Goal: Task Accomplishment & Management: Complete application form

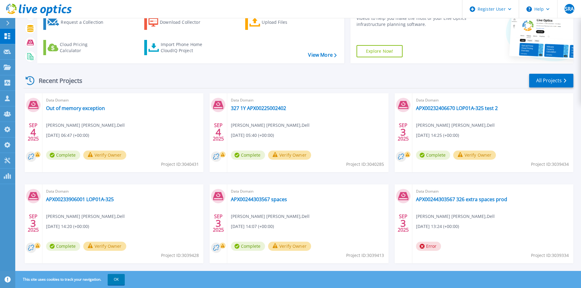
scroll to position [50, 0]
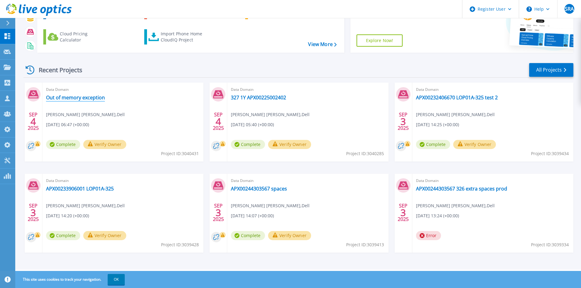
click at [71, 98] on link "Out of memory exception" at bounding box center [75, 98] width 59 height 6
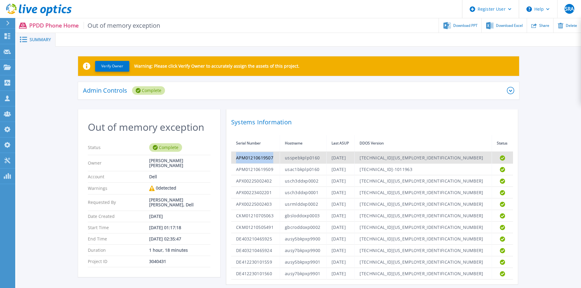
drag, startPoint x: 236, startPoint y: 160, endPoint x: 274, endPoint y: 162, distance: 38.5
click at [274, 162] on td "APM01210619507" at bounding box center [255, 158] width 49 height 12
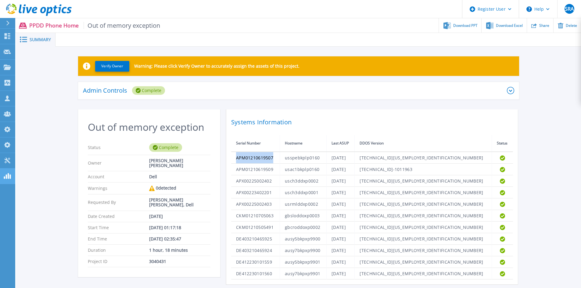
copy td "APM01210619507"
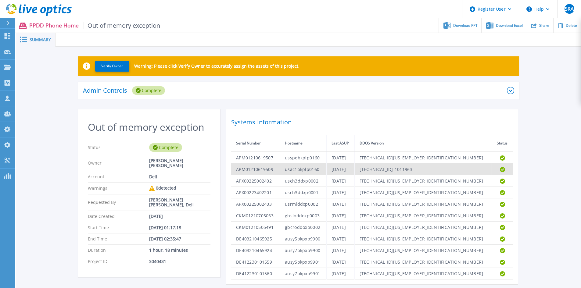
click at [254, 168] on td "APM01210619509" at bounding box center [255, 170] width 49 height 12
copy td "APM01210619509"
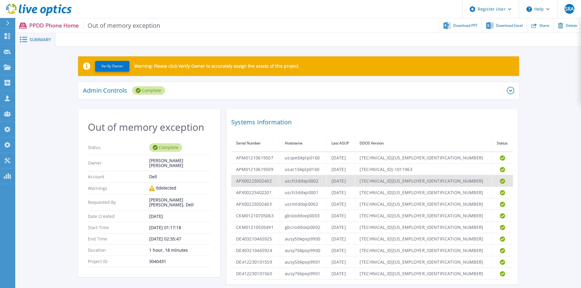
click at [240, 182] on td "APX00225002402" at bounding box center [255, 181] width 49 height 12
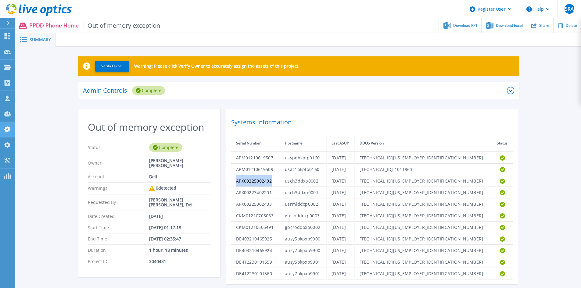
copy td "APX00225002402"
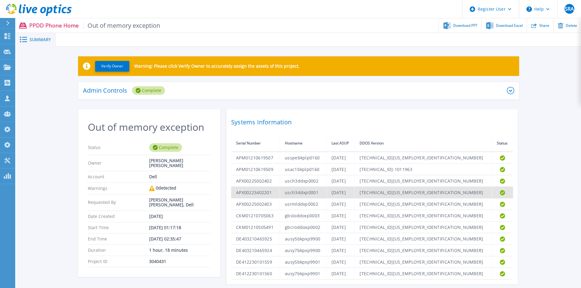
click at [260, 188] on td "APX00223402201" at bounding box center [255, 193] width 49 height 12
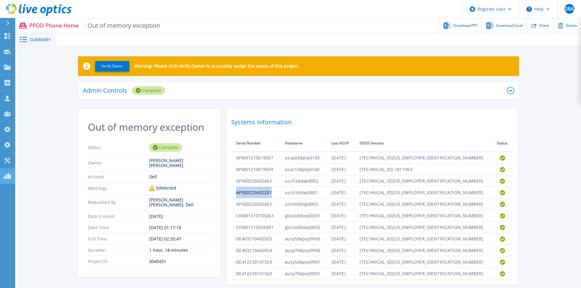
copy td "APX00223402201"
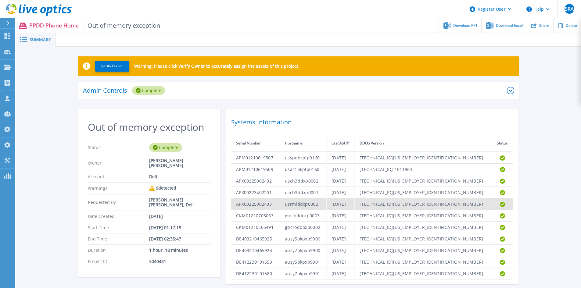
click at [262, 202] on td "APX00225002403" at bounding box center [255, 205] width 49 height 12
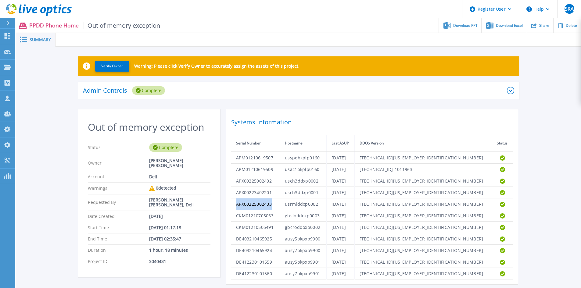
copy td "APX00225002403"
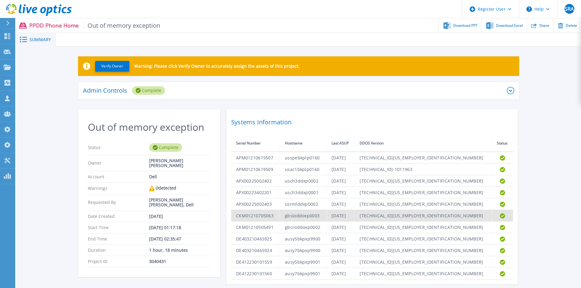
click at [252, 213] on td "CKM01210705063" at bounding box center [255, 216] width 49 height 12
copy td "CKM01210705063"
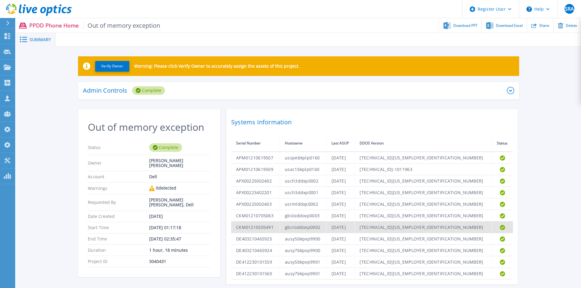
click at [250, 227] on td "CKM01210505491" at bounding box center [255, 228] width 49 height 12
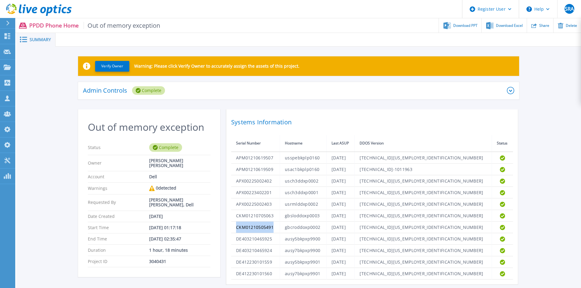
copy td "CKM01210505491"
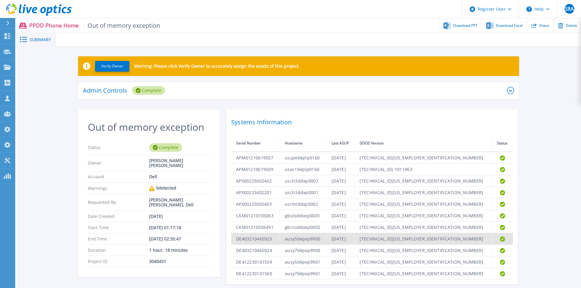
click at [255, 234] on td "DE403210465925" at bounding box center [255, 239] width 49 height 12
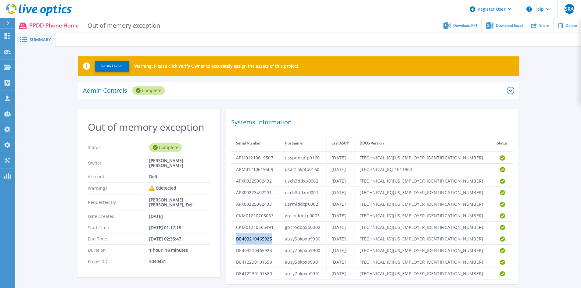
copy td "DE403210465925"
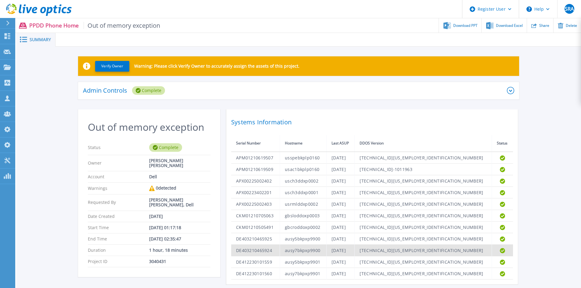
click at [246, 251] on td "DE403210465924" at bounding box center [255, 251] width 49 height 12
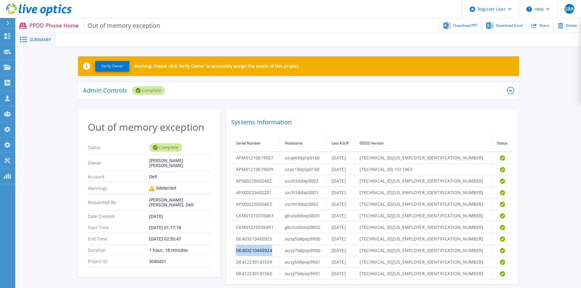
copy td "DE403210465924"
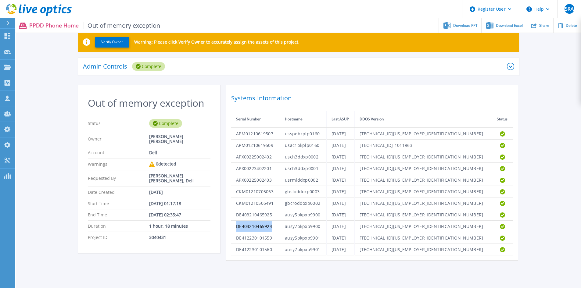
scroll to position [47, 0]
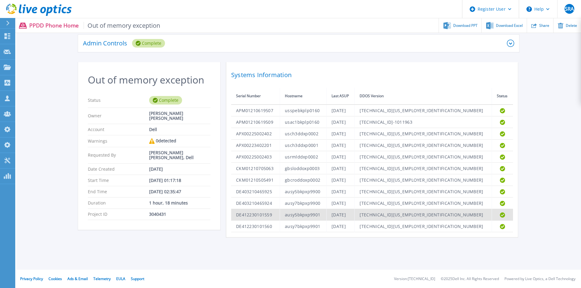
click at [264, 213] on td "DE412230101559" at bounding box center [255, 215] width 49 height 12
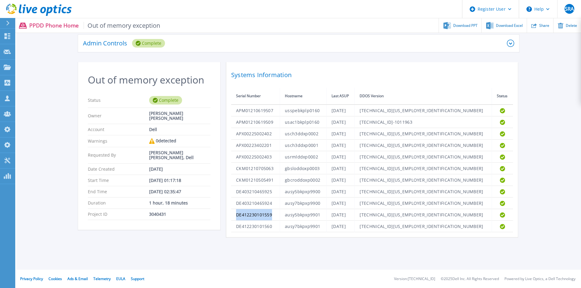
copy td "DE412230101559"
click at [8, 37] on icon at bounding box center [7, 36] width 7 height 6
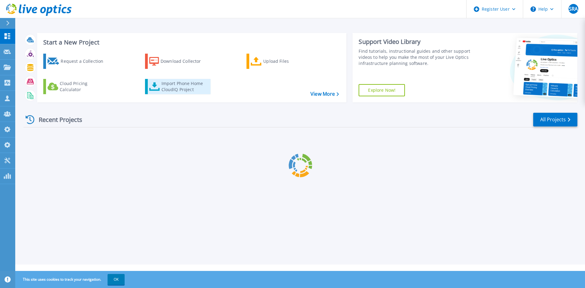
click at [152, 84] on icon at bounding box center [154, 86] width 11 height 9
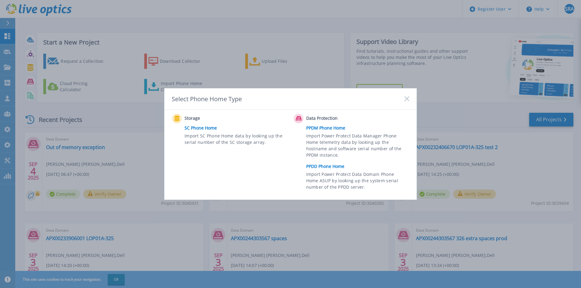
click at [325, 163] on link "PPDD Phone Home" at bounding box center [359, 166] width 106 height 9
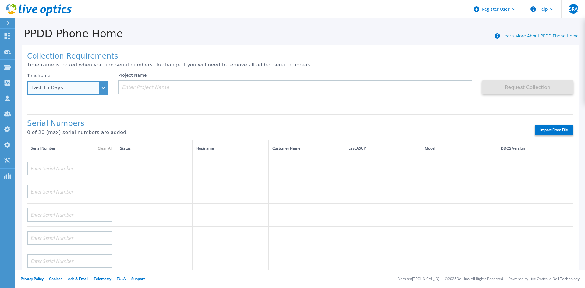
click at [104, 91] on div "Last 15 Days" at bounding box center [67, 88] width 81 height 14
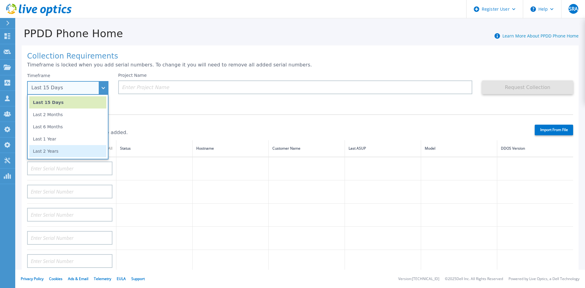
click at [77, 154] on li "Last 2 Years" at bounding box center [67, 151] width 77 height 12
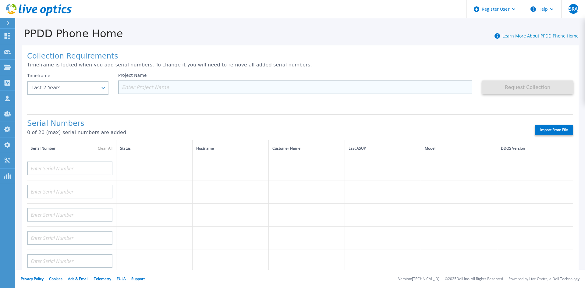
click at [155, 86] on input at bounding box center [295, 87] width 355 height 14
click at [537, 131] on label "Import From File" at bounding box center [554, 130] width 38 height 11
click at [0, 0] on input "Import From File" at bounding box center [0, 0] width 0 height 0
type input "DPDIH22017YQN3"
type input "APX00231205150"
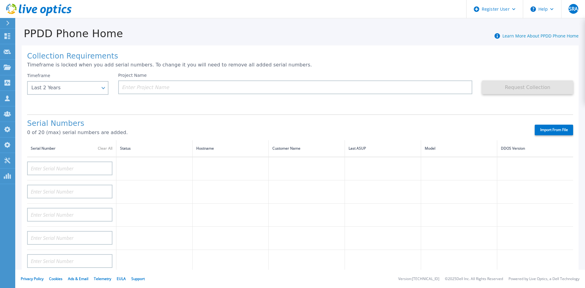
type input "APM00182400033"
type input "AUMCD9KHU9DP3P"
type input "AUMCYT4TXCDZBW"
type input "APM00211500000"
type input "APM00182527487"
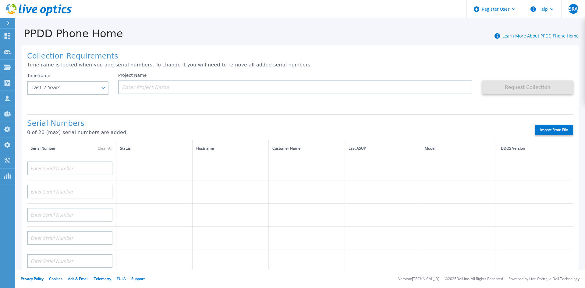
type input "DPDID222332AA1"
type input "APM01210619507"
type input "APM01210619509"
type input "APX00225002402"
type input "APX00223402201"
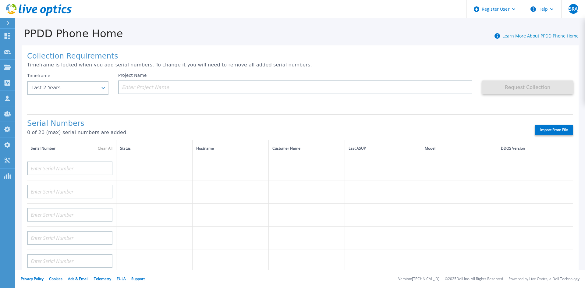
type input "APX00225002403"
type input "CKM01210705063"
type input "CKM01210505491"
type input "DE403210465925"
type input "DE403210465924"
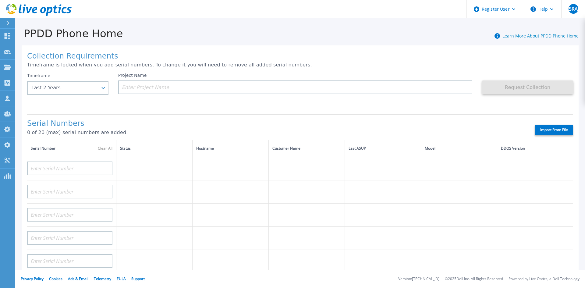
type input "DE412230101559"
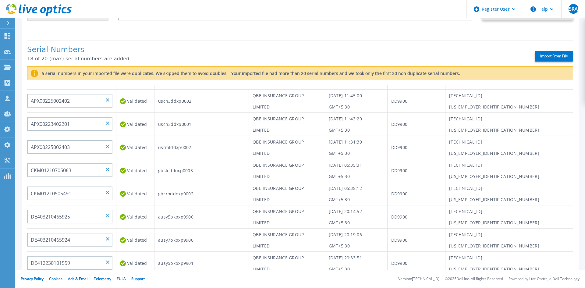
scroll to position [121, 0]
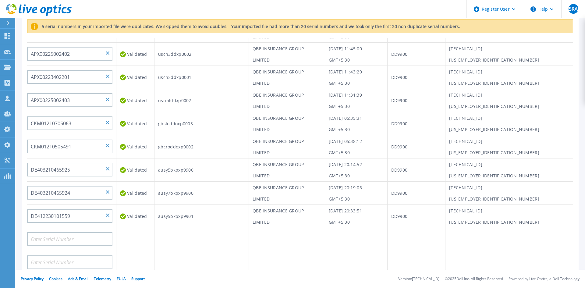
click at [230, 241] on td at bounding box center [202, 239] width 95 height 23
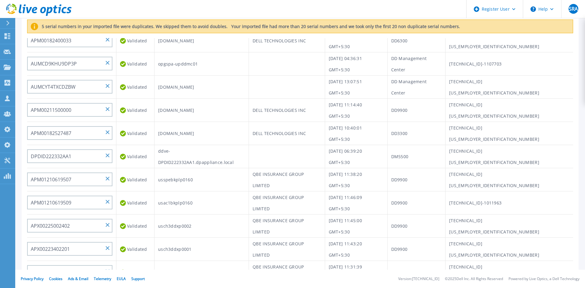
click at [270, 106] on td "DELL TECHNOLOGIES INC" at bounding box center [287, 110] width 76 height 23
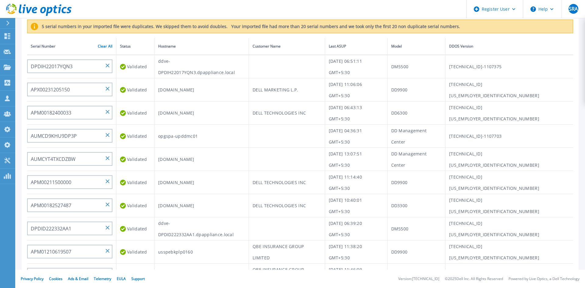
click at [168, 129] on td "opgspa-upddmc01" at bounding box center [202, 136] width 95 height 23
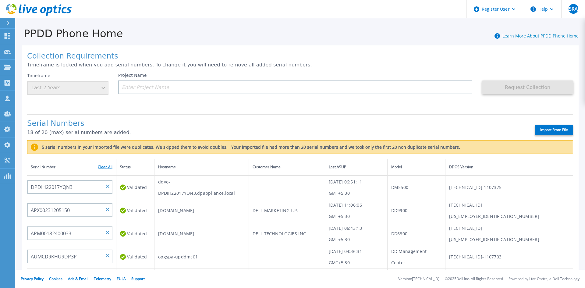
click at [100, 168] on link "Clear All" at bounding box center [105, 167] width 15 height 4
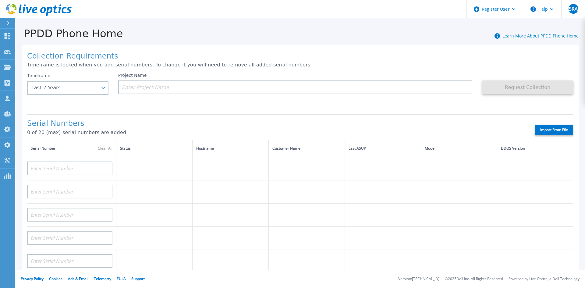
click at [549, 131] on label "Import From File" at bounding box center [554, 130] width 38 height 11
click at [0, 0] on input "Import From File" at bounding box center [0, 0] width 0 height 0
type input "DPDIH22017YQN3"
type input "APX00231205150"
type input "APM00182400033"
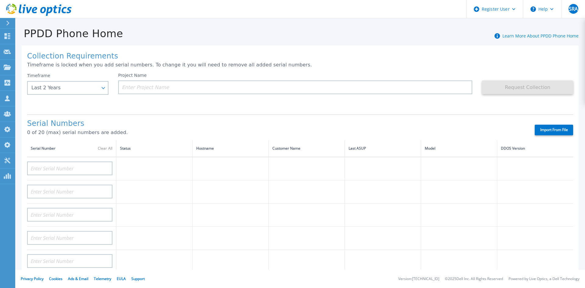
type input "AUMCD9KHU9DP3P"
type input "AUMCYT4TXCDZBW"
type input "APM00211500000"
type input "APM00182527487"
type input "DPDID222332AA1"
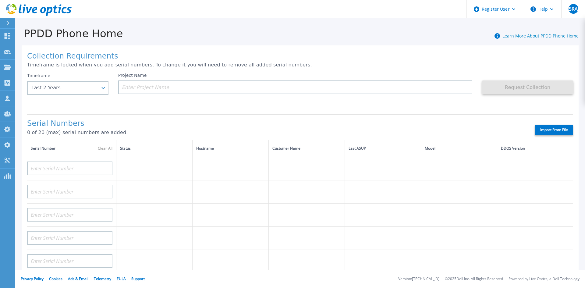
type input "APM01210619507"
type input "APM01210619509"
type input "APX00225002402"
type input "APX00223402201"
type input "APX00225002403"
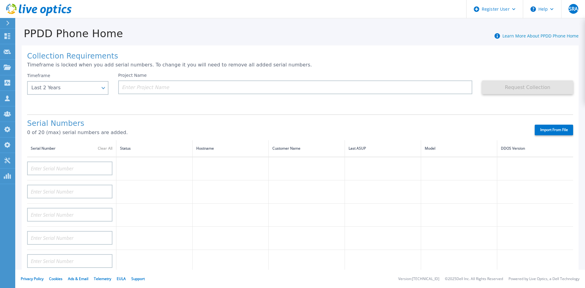
type input "CKM01210705063"
type input "CKM01210505491"
type input "DE403210465925"
type input "DE403210465924"
type input "DE412230101559"
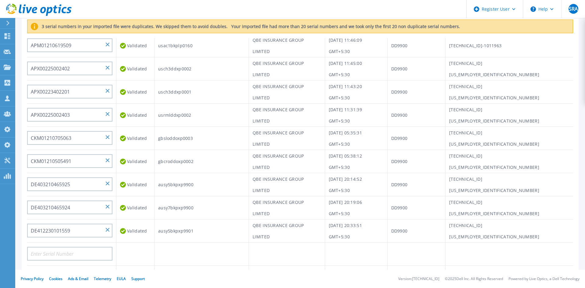
scroll to position [244, 0]
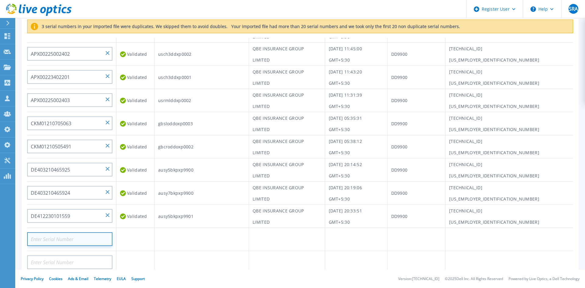
click at [101, 240] on input at bounding box center [69, 239] width 85 height 14
paste input "APX00232406670"
type input "APX00232406670"
click at [145, 236] on td "Validating" at bounding box center [135, 239] width 38 height 23
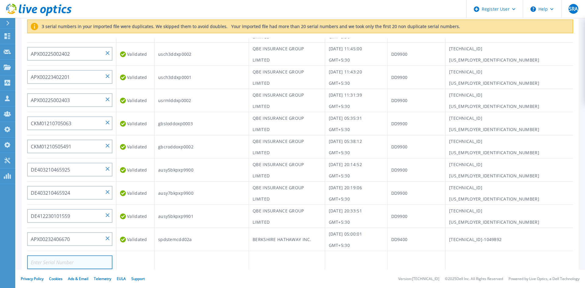
click at [85, 257] on input at bounding box center [69, 263] width 85 height 14
paste input "APM00223002069"
type input "APM00223002069"
click at [153, 257] on td "Validating" at bounding box center [135, 262] width 38 height 23
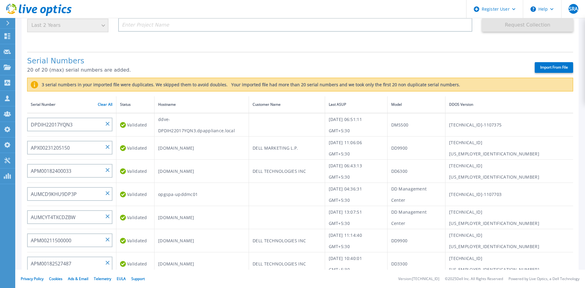
scroll to position [29, 0]
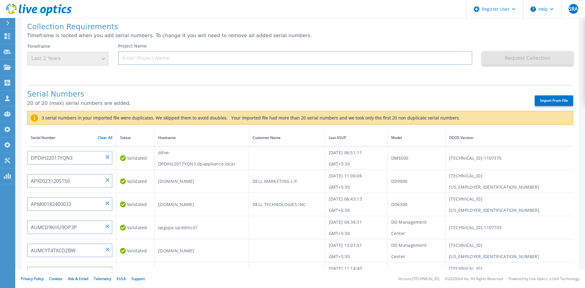
click at [143, 102] on p "20 of 20 (max) serial numbers are added." at bounding box center [275, 103] width 497 height 5
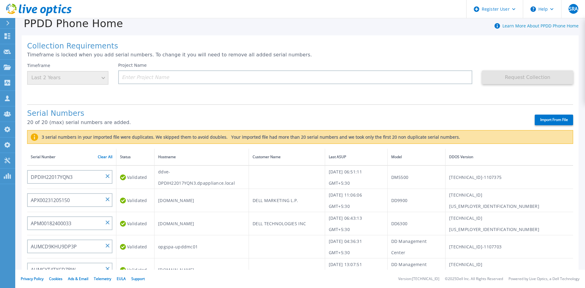
scroll to position [0, 0]
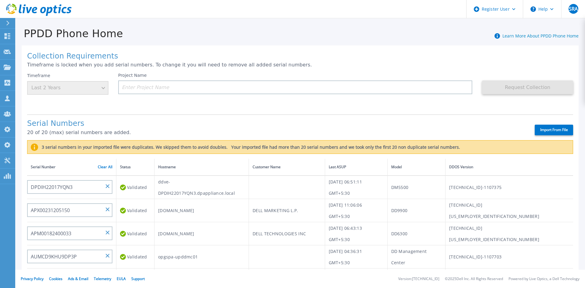
click at [439, 112] on div "Collection Requirements Timeframe is locked when you add serial numbers. To cha…" at bounding box center [300, 226] width 557 height 363
click at [384, 92] on input at bounding box center [295, 87] width 355 height 14
click at [374, 87] on input at bounding box center [295, 87] width 355 height 14
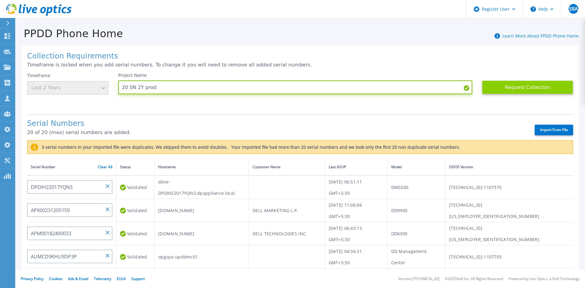
type input "20 SN 2Y prod"
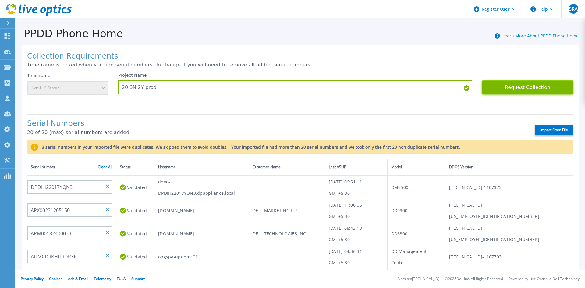
click at [553, 86] on button "Request Collection" at bounding box center [527, 87] width 91 height 14
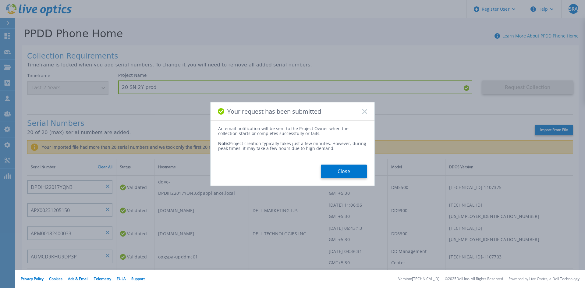
click at [335, 171] on button "Close" at bounding box center [344, 172] width 46 height 14
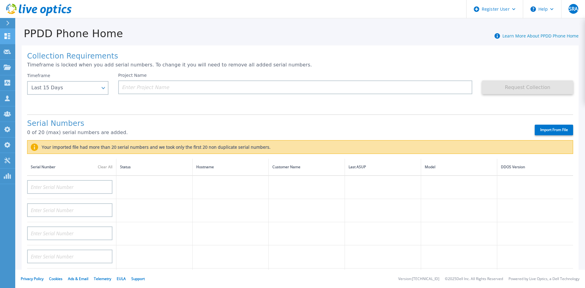
click at [15, 40] on div "Dashboard Dashboard Request Capture Request Capture Projects Projects Search Pr…" at bounding box center [292, 144] width 585 height 288
click at [11, 38] on link "Dashboard Dashboard" at bounding box center [7, 37] width 15 height 16
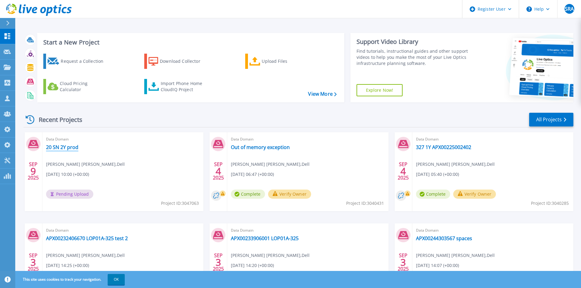
click at [64, 146] on link "20 SN 2Y prod" at bounding box center [62, 147] width 32 height 6
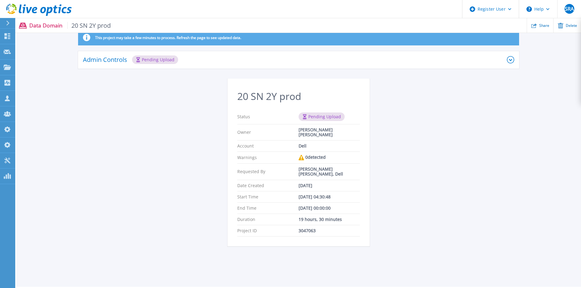
scroll to position [20, 0]
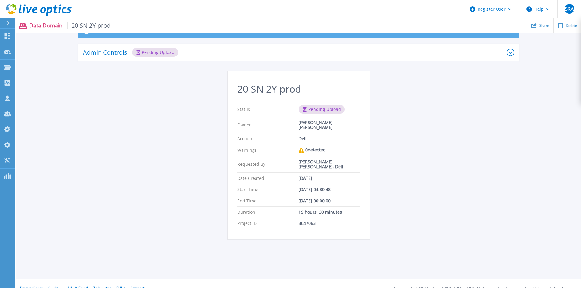
click at [244, 51] on div "Admin Controls Pending Upload" at bounding box center [295, 52] width 424 height 9
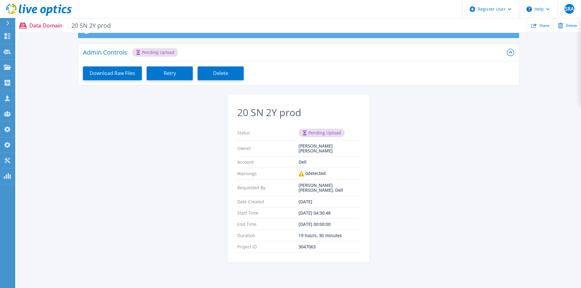
click at [244, 51] on div "Admin Controls Pending Upload" at bounding box center [295, 52] width 424 height 9
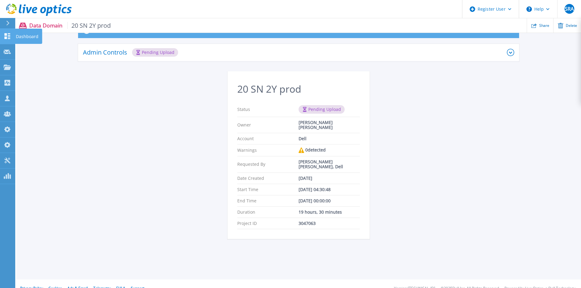
click at [5, 41] on link "Dashboard Dashboard" at bounding box center [7, 37] width 15 height 16
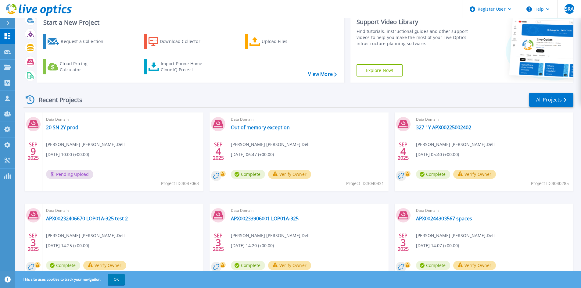
scroll to position [50, 0]
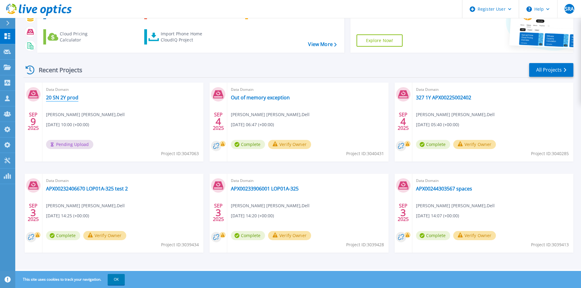
drag, startPoint x: 69, startPoint y: 98, endPoint x: 73, endPoint y: 89, distance: 9.7
click at [69, 98] on link "20 SN 2Y prod" at bounding box center [62, 98] width 32 height 6
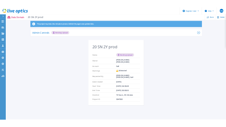
scroll to position [20, 0]
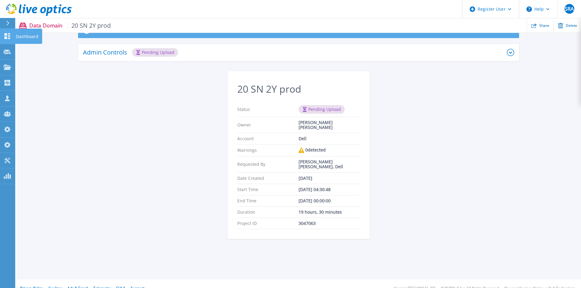
click at [5, 36] on icon at bounding box center [7, 36] width 7 height 6
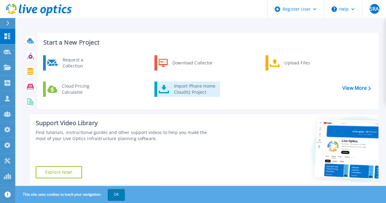
click at [179, 89] on div "Import Phone Home CloudIQ Project" at bounding box center [194, 89] width 48 height 12
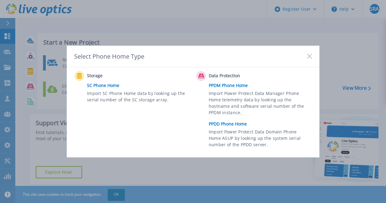
click at [229, 125] on link "PPDD Phone Home" at bounding box center [262, 123] width 106 height 9
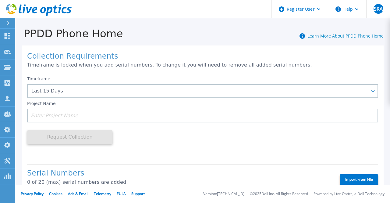
click at [126, 99] on div "Project Name" at bounding box center [202, 110] width 351 height 24
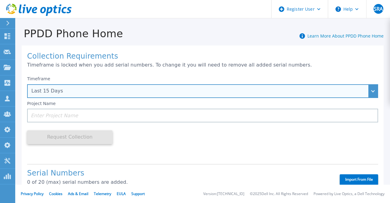
click at [123, 95] on div "Last 15 Days" at bounding box center [202, 91] width 351 height 14
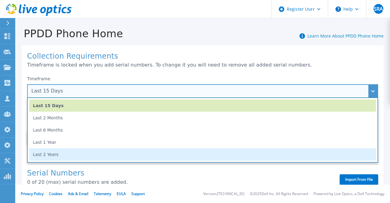
click at [103, 155] on li "Last 2 Years" at bounding box center [202, 154] width 347 height 12
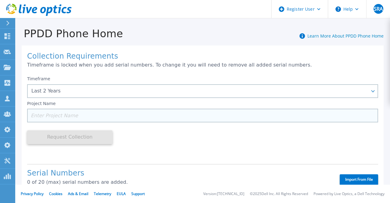
click at [90, 120] on input at bounding box center [202, 116] width 351 height 14
type input "2"
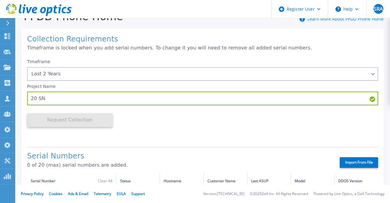
scroll to position [30, 0]
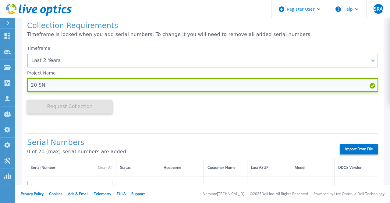
click at [128, 84] on input "20 SN" at bounding box center [202, 85] width 351 height 14
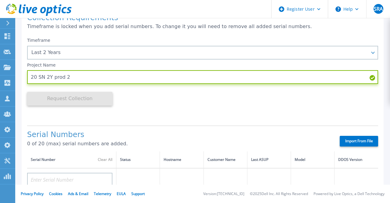
scroll to position [61, 0]
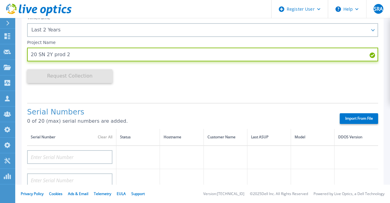
type input "20 SN 2Y prod 2"
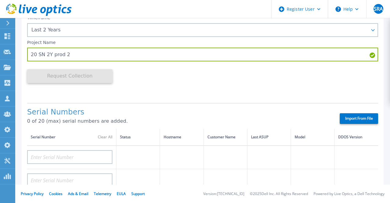
click at [363, 122] on label "Import From File" at bounding box center [359, 118] width 38 height 11
click at [0, 0] on input "Import From File" at bounding box center [0, 0] width 0 height 0
type input "CKM01244806672"
type input "CKM01244806667"
type input "CKM01244806671"
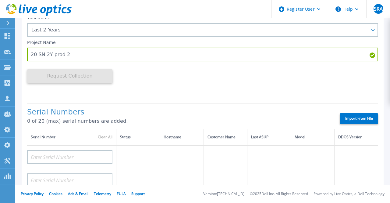
type input "CKM01244806670"
type input "APM00182527489"
type input "CKM00153601636"
type input "CKM00200701312"
type input "APM00153722829"
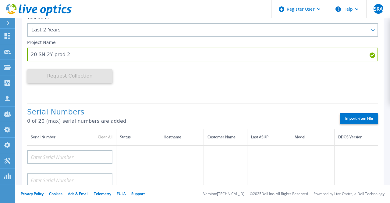
type input "CKM00172802236"
type input "DE405213175226"
type input "DE403210569427"
type input "CKM00155202543"
type input "DE410251707044"
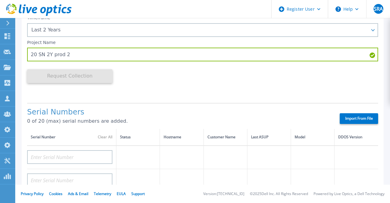
type input "CKM00170600013"
type input "DE406214046401"
type input "CKM01222807129"
type input "CKM00174402211"
type input "DE406213720239"
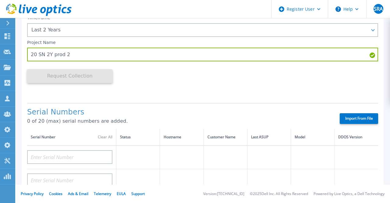
type input "APM00133543104"
type input "CKM00181601838"
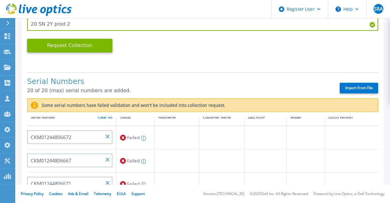
scroll to position [0, 0]
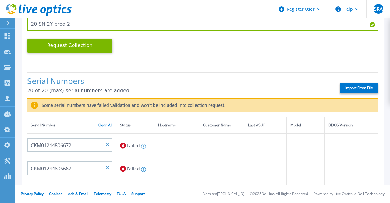
click at [122, 147] on icon at bounding box center [123, 145] width 6 height 6
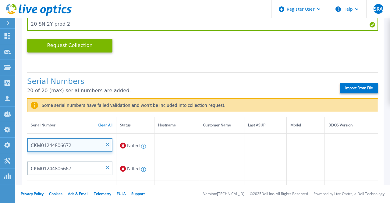
click at [109, 147] on input "CKM01244806672" at bounding box center [69, 145] width 85 height 14
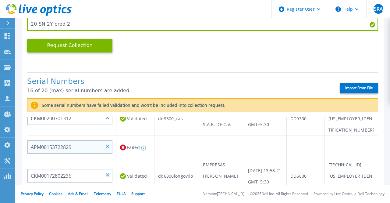
scroll to position [182, 0]
click at [105, 146] on input "APM00153722829" at bounding box center [69, 147] width 85 height 14
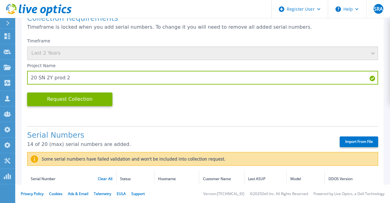
scroll to position [0, 0]
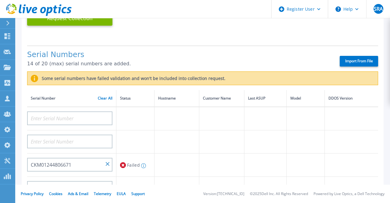
scroll to position [122, 0]
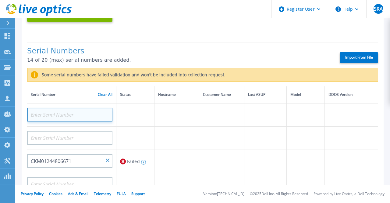
click at [86, 117] on input at bounding box center [69, 115] width 85 height 14
click at [65, 116] on input at bounding box center [69, 115] width 85 height 14
paste input "CKM01240306157"
type input "CKM01240306157"
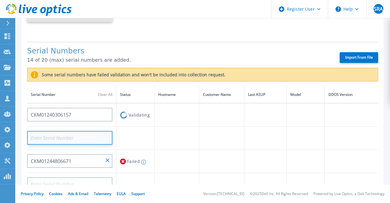
click at [88, 134] on input at bounding box center [69, 138] width 85 height 14
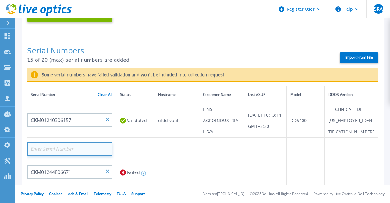
click at [79, 144] on input at bounding box center [69, 149] width 85 height 14
paste input "APM00212307971"
type input "APM00212307971"
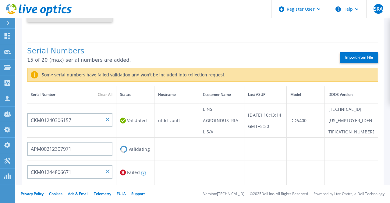
click at [140, 145] on td "Validating" at bounding box center [135, 149] width 38 height 23
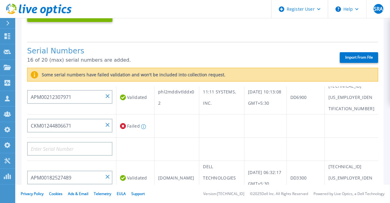
scroll to position [61, 0]
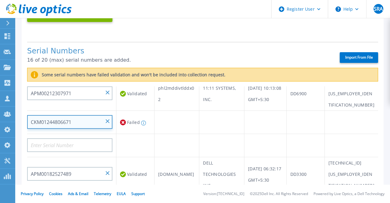
click at [106, 118] on input "CKM01244806671" at bounding box center [69, 122] width 85 height 14
click at [80, 123] on input at bounding box center [69, 122] width 85 height 14
paste input "APM00214113764"
type input "APM00214113764"
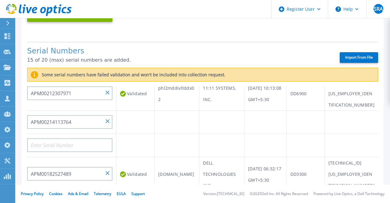
click at [143, 123] on td at bounding box center [135, 122] width 38 height 23
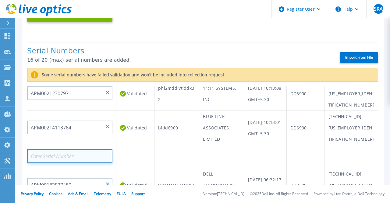
click at [97, 154] on input at bounding box center [69, 156] width 85 height 14
paste input "APX00232700009"
type input "APX00232700009"
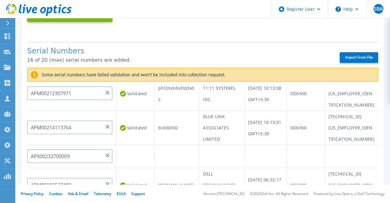
click at [129, 150] on td at bounding box center [135, 156] width 38 height 23
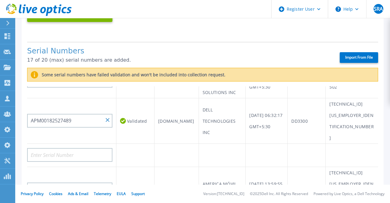
scroll to position [183, 0]
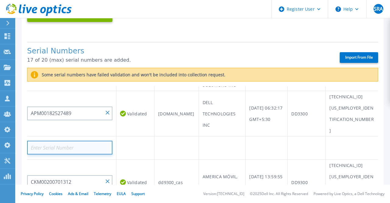
click at [81, 141] on input at bounding box center [69, 148] width 85 height 14
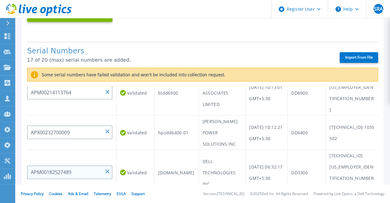
scroll to position [122, 0]
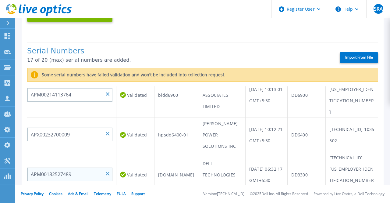
paste input "APM01204212582"
type input "APM01204212582"
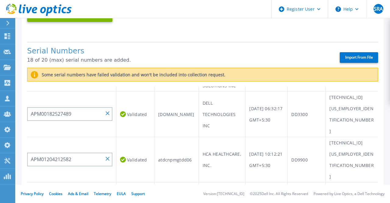
scroll to position [183, 0]
paste input "APX00221607456"
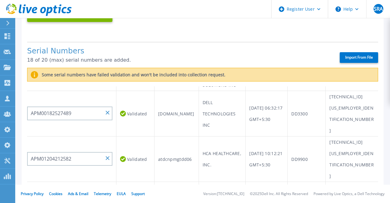
type input "APX00221607456"
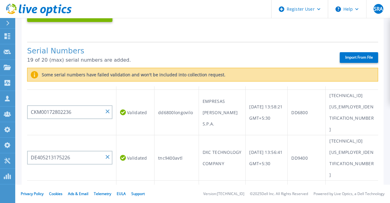
paste input "APM00221012926"
type input "APM00221012926"
drag, startPoint x: 198, startPoint y: 48, endPoint x: 226, endPoint y: 51, distance: 27.6
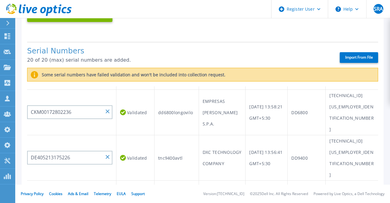
click at [199, 48] on h1 "Serial Numbers" at bounding box center [178, 51] width 302 height 9
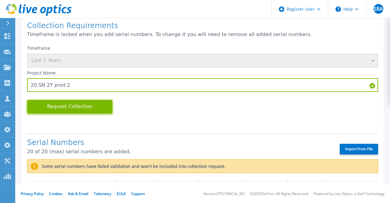
click at [77, 106] on button "Request Collection" at bounding box center [69, 107] width 85 height 14
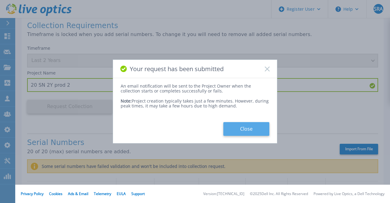
click at [256, 127] on button "Close" at bounding box center [247, 129] width 46 height 14
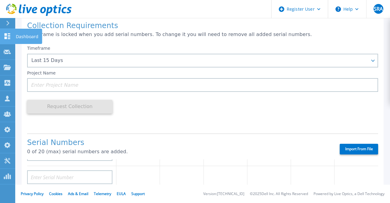
click at [1, 41] on link "Dashboard Dashboard" at bounding box center [7, 37] width 15 height 16
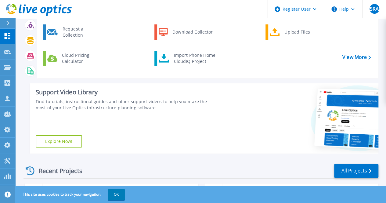
scroll to position [30, 0]
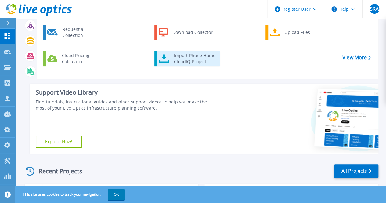
click at [202, 66] on link "Import Phone Home CloudIQ Project" at bounding box center [187, 58] width 66 height 15
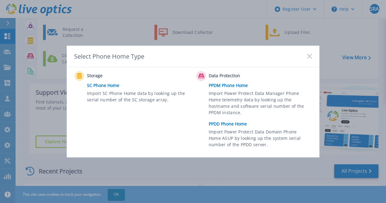
click at [224, 122] on link "PPDD Phone Home" at bounding box center [262, 123] width 106 height 9
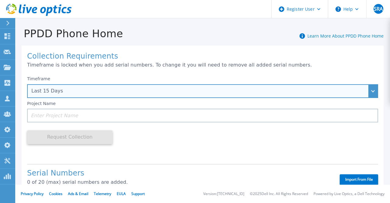
click at [105, 88] on div "Last 15 Days" at bounding box center [199, 90] width 336 height 5
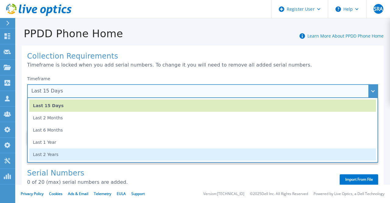
click at [87, 153] on li "Last 2 Years" at bounding box center [202, 154] width 347 height 12
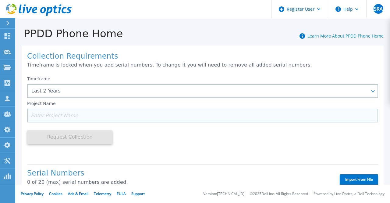
click at [92, 121] on input at bounding box center [202, 116] width 351 height 14
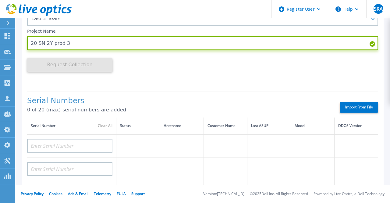
scroll to position [91, 0]
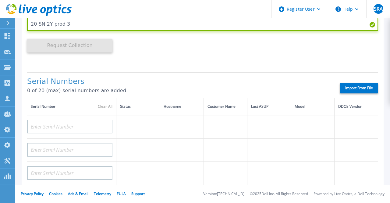
type input "20 SN 2Y prod 3"
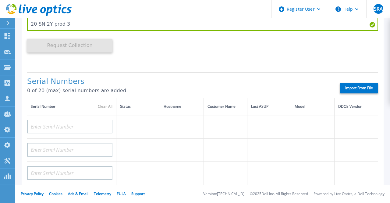
click at [350, 86] on label "Import From File" at bounding box center [359, 88] width 38 height 11
click at [0, 0] on input "Import From File" at bounding box center [0, 0] width 0 height 0
type input "CKM00183901617"
type input "CKM01220405249"
type input "CKM00181100999"
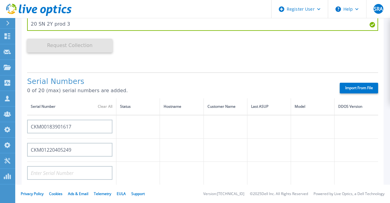
type input "DE403210572057"
type input "CKM00181302412"
type input "DE410223029802"
type input "CKM00181002545"
type input "DE406213720240"
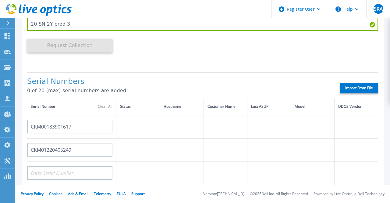
type input "DE411224972306"
type input "APM00190902237"
type input "CKM00173701094"
type input "APX00230107640"
type input "APX00222615861"
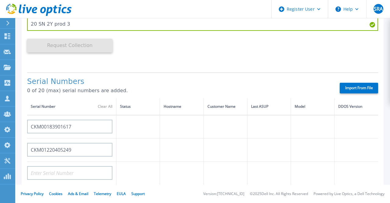
type input "APM00200239373"
type input "CKM00164902477"
type input "CKM01233606866"
type input "CKM01244006966"
type input "CKM01234205806"
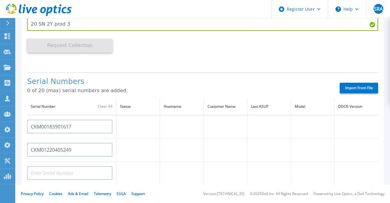
type input "APM00242606463"
type input "CKM00164901754"
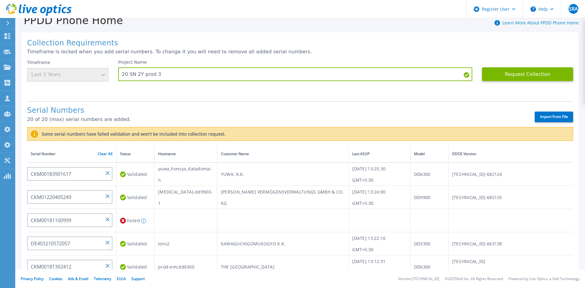
scroll to position [0, 0]
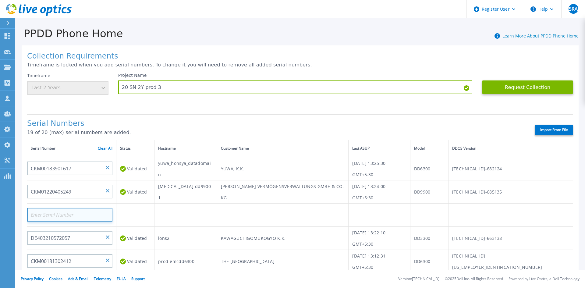
click at [104, 202] on input at bounding box center [69, 215] width 85 height 14
click at [79, 202] on input at bounding box center [69, 215] width 85 height 14
paste input "APM00211201671"
type input "APM00211201671"
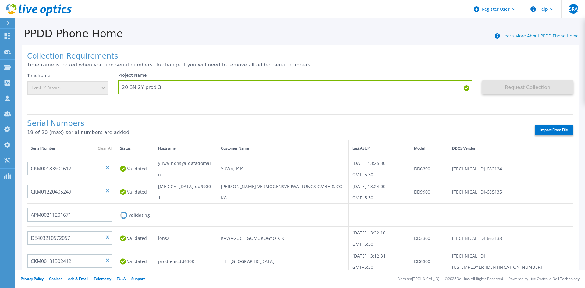
click at [154, 202] on td "Validating" at bounding box center [135, 215] width 38 height 23
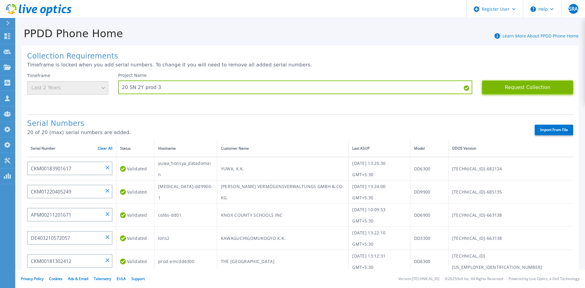
click at [390, 85] on button "Request Collection" at bounding box center [527, 87] width 91 height 14
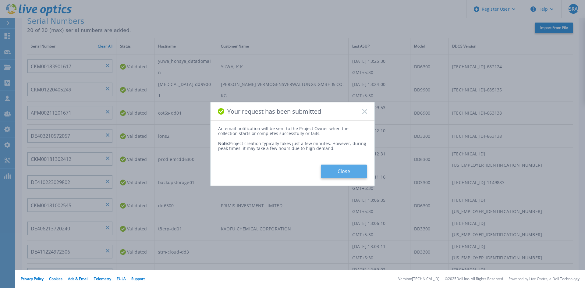
click at [341, 174] on button "Close" at bounding box center [344, 172] width 46 height 14
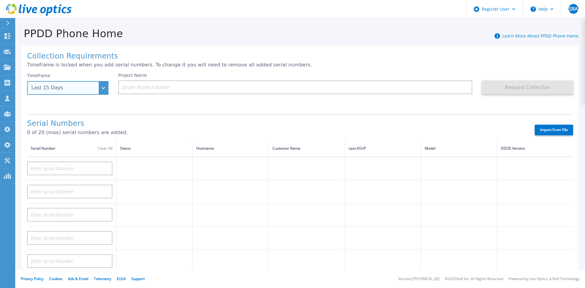
drag, startPoint x: 92, startPoint y: 87, endPoint x: 82, endPoint y: 99, distance: 16.0
click at [92, 87] on div "Last 15 Days" at bounding box center [64, 87] width 66 height 5
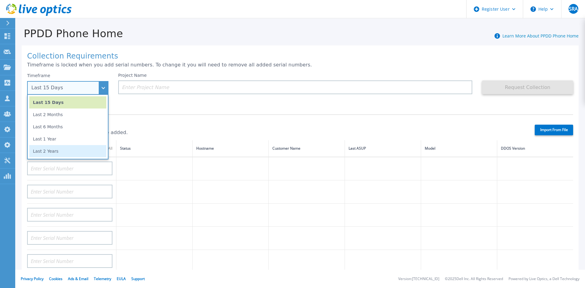
click at [52, 154] on li "Last 2 Years" at bounding box center [67, 151] width 77 height 12
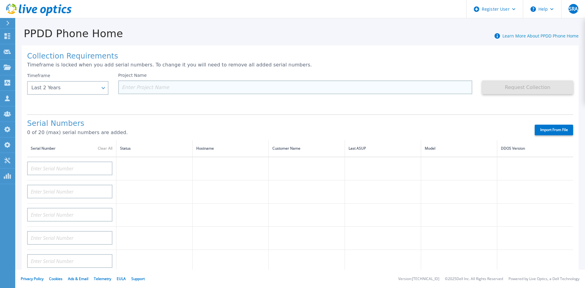
drag, startPoint x: 137, startPoint y: 96, endPoint x: 144, endPoint y: 87, distance: 11.5
click at [138, 95] on div "Project Name" at bounding box center [300, 91] width 364 height 37
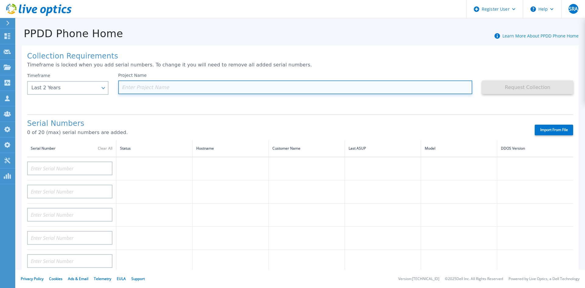
click at [144, 87] on input at bounding box center [295, 87] width 355 height 14
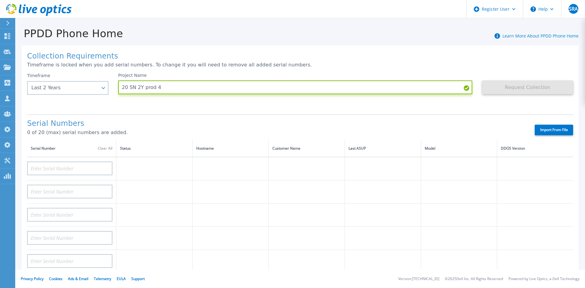
type input "20 SN 2Y prod 4"
click at [390, 133] on label "Import From File" at bounding box center [554, 130] width 38 height 11
click at [0, 0] on input "Import From File" at bounding box center [0, 0] width 0 height 0
type input "APM01204907974"
type input "APX00225208321"
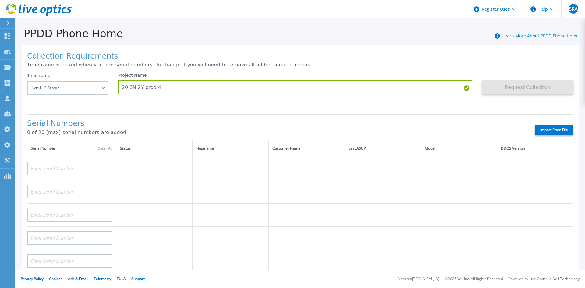
type input "APM00153801905"
type input "APM00144207957"
type input "APM00194627056"
type input "APM00214807393"
type input "APM00141019330"
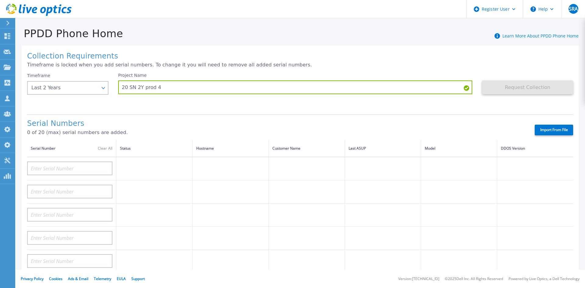
type input "APM00152829943"
type input "APM00221111606"
type input "APM00221106821"
type input "APM00143925878"
type input "APM00221601125"
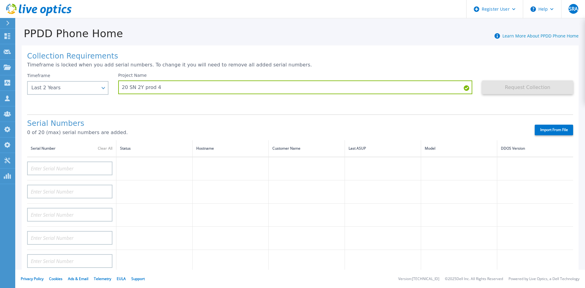
type input "APX00235005046"
type input "APX00234302043"
type input "CKM01225105648"
type input "APM00185157882"
type input "APX00240414097"
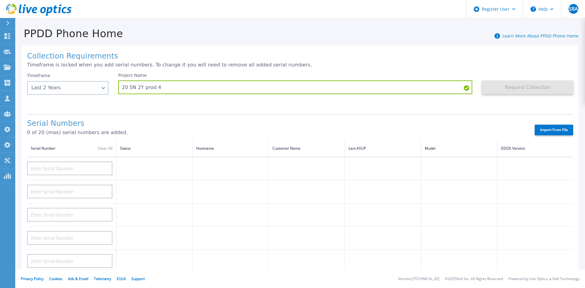
type input "APM01210617832"
type input "APM00170908129"
type input "APX00240413840"
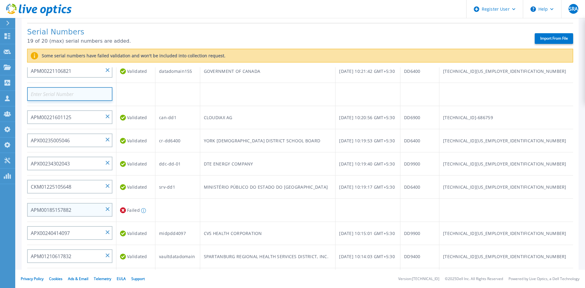
scroll to position [244, 0]
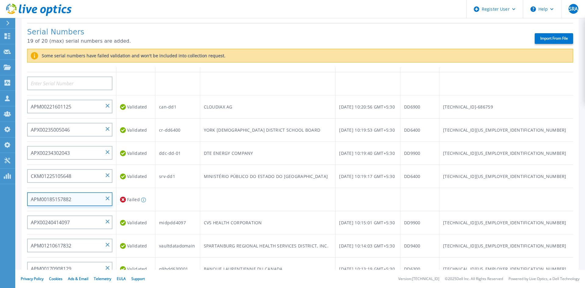
click at [105, 197] on input "APM00185157882" at bounding box center [69, 199] width 85 height 14
click at [109, 196] on input "APM00185157882" at bounding box center [69, 199] width 85 height 14
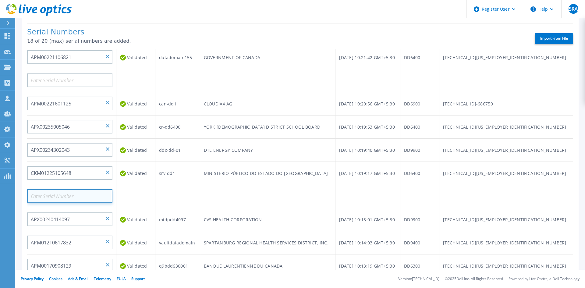
scroll to position [213, 0]
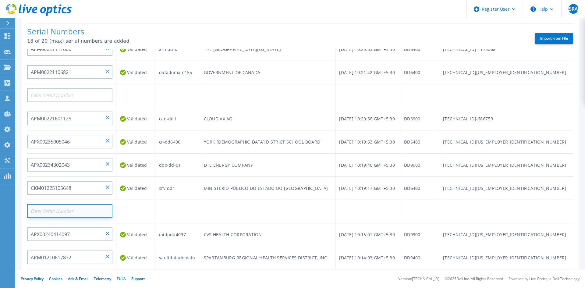
paste input "APM00214118041"
type input "APM00214118041"
click at [71, 103] on td at bounding box center [71, 95] width 89 height 23
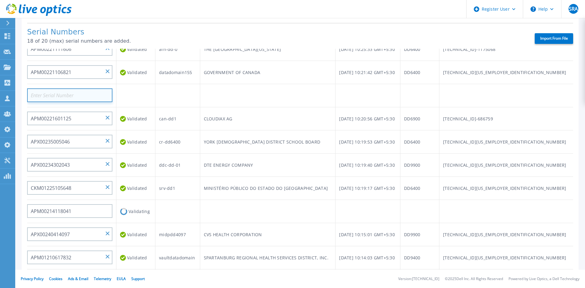
click at [73, 99] on input at bounding box center [69, 95] width 85 height 14
click at [83, 94] on input at bounding box center [69, 95] width 85 height 14
paste input "APM00203611254"
type input "APM00203611254"
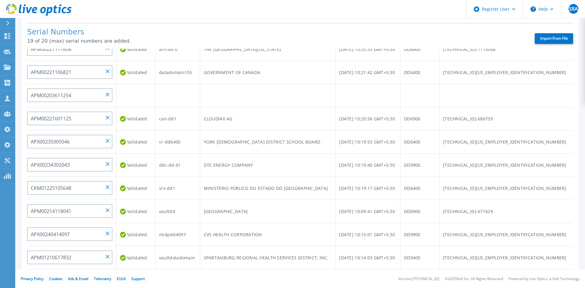
click at [143, 91] on td at bounding box center [135, 95] width 39 height 23
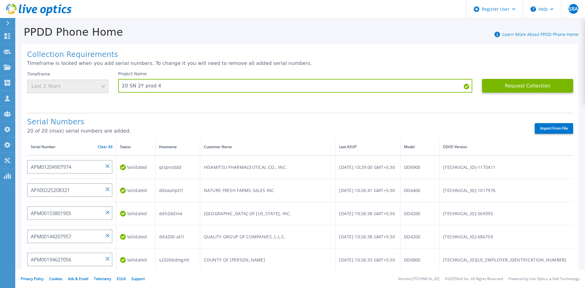
scroll to position [0, 0]
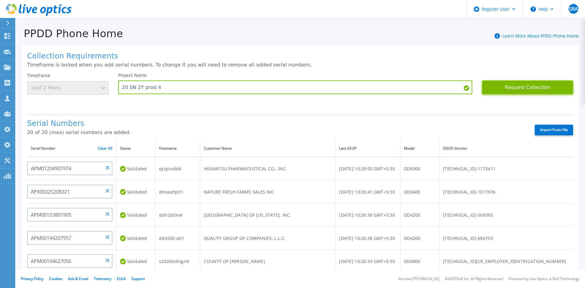
click at [390, 86] on button "Request Collection" at bounding box center [527, 87] width 91 height 14
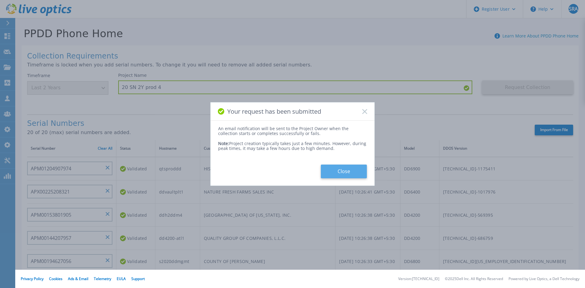
click at [345, 170] on button "Close" at bounding box center [344, 172] width 46 height 14
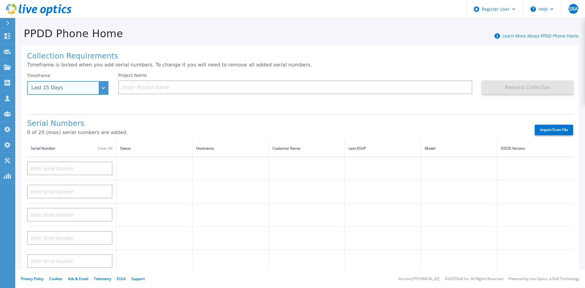
click at [99, 90] on div "Last 15 Days" at bounding box center [67, 88] width 81 height 14
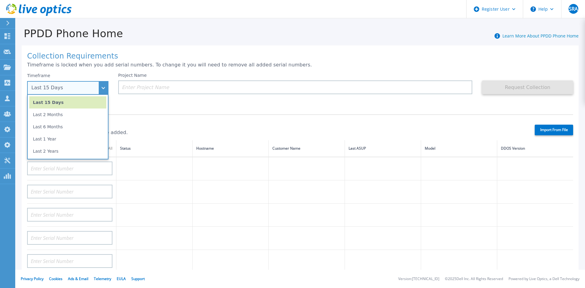
click at [73, 151] on li "Last 2 Years" at bounding box center [67, 151] width 77 height 12
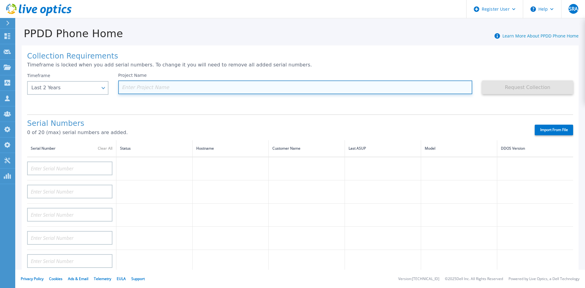
click at [138, 90] on input at bounding box center [295, 87] width 355 height 14
type input "@"
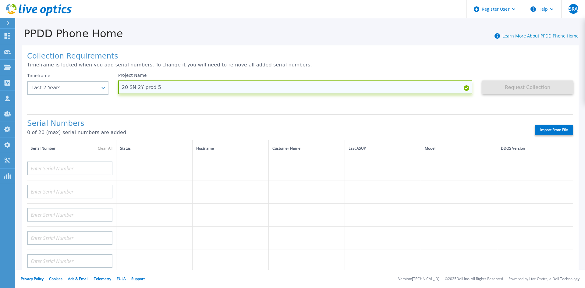
type input "20 SN 2Y prod 5"
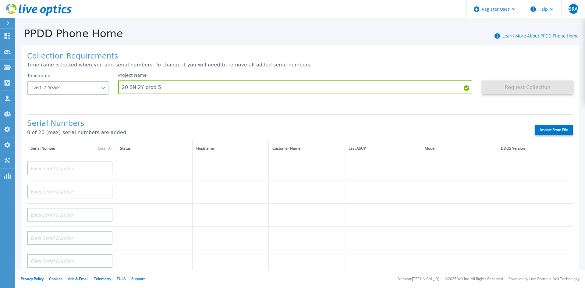
click at [390, 132] on label "Import From File" at bounding box center [554, 130] width 38 height 11
click at [0, 0] on input "Import From File" at bounding box center [0, 0] width 0 height 0
type input "APM00162528187"
type input "APM00190428103"
type input "APM01204107520"
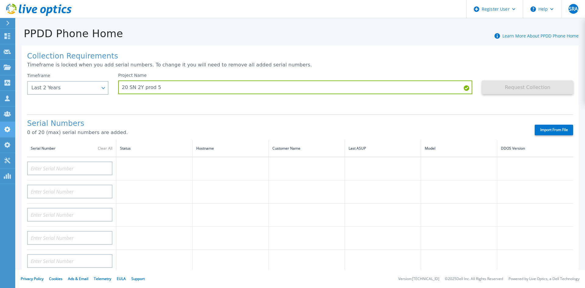
type input "APM00221716629"
type input "CKM01242705304"
type input "CKM01224905319"
type input "CKM00164901753"
type input "CKM01210405086"
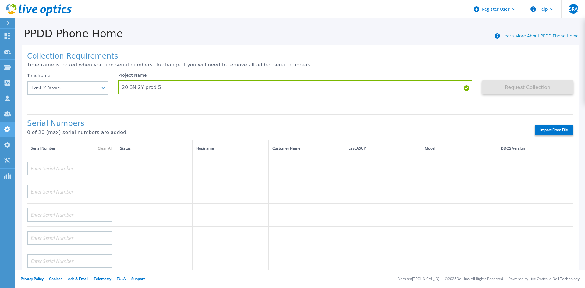
type input "APM00164619869"
type input "APM00160115663"
type input "APM01210343280"
type input "APM01204907975"
type input "APM00220702426"
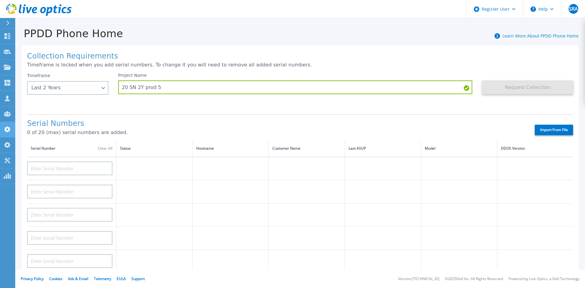
type input "APM00221301630"
type input "APM01210607900"
type input "CKM01204205986"
type input "APM00215117590"
type input "APM00183404629"
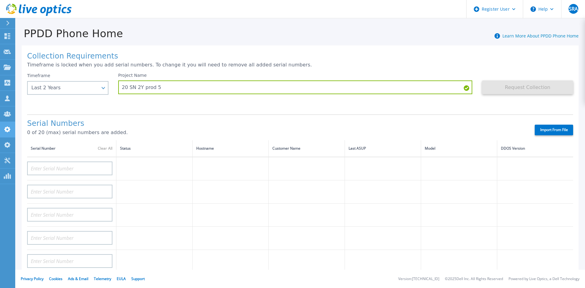
type input "APM00183341971"
type input "APM00215316388"
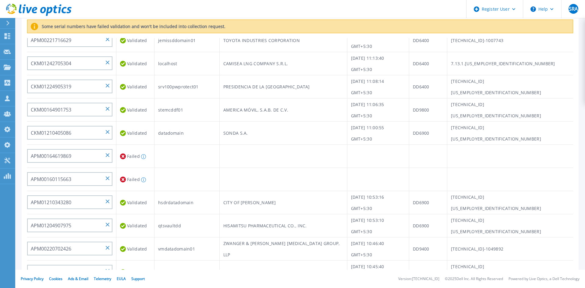
scroll to position [92, 0]
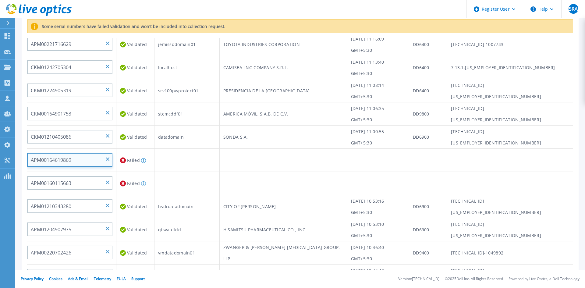
click at [109, 163] on input "APM00164619869" at bounding box center [69, 160] width 85 height 14
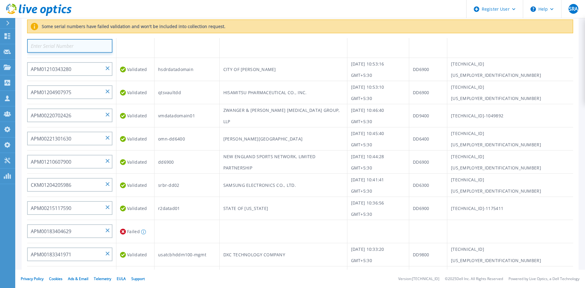
scroll to position [244, 0]
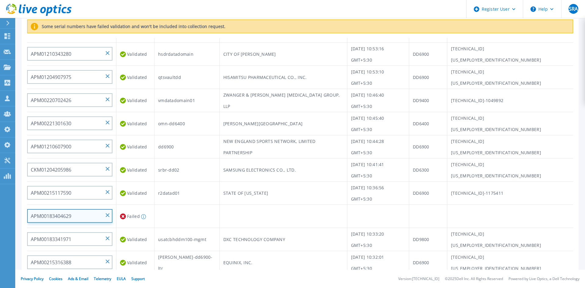
click at [108, 202] on input "APM00183404629" at bounding box center [69, 216] width 85 height 14
click at [100, 202] on input at bounding box center [69, 216] width 85 height 14
paste input "APX00223701014"
type input "APX00223701014"
click at [123, 202] on td at bounding box center [135, 216] width 38 height 23
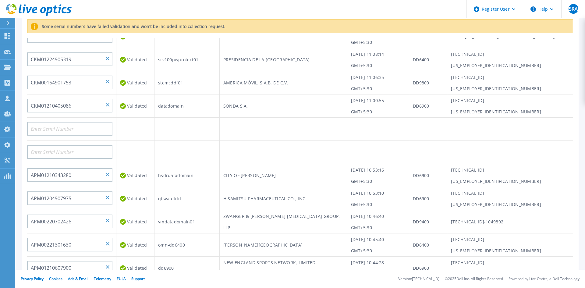
scroll to position [122, 0]
click at [74, 132] on input at bounding box center [69, 130] width 85 height 14
paste input "APX00234306366"
type input "APX00234306366"
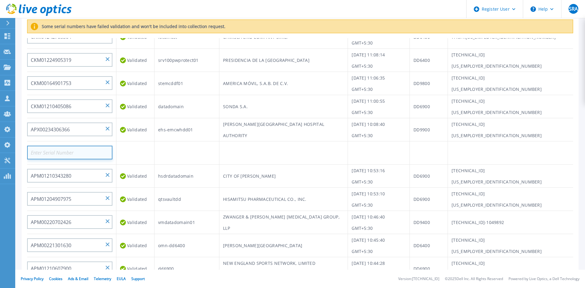
click at [102, 156] on input at bounding box center [69, 153] width 85 height 14
paste input "APM00195135110"
type input "APM00195135110"
click at [146, 159] on td at bounding box center [135, 152] width 38 height 23
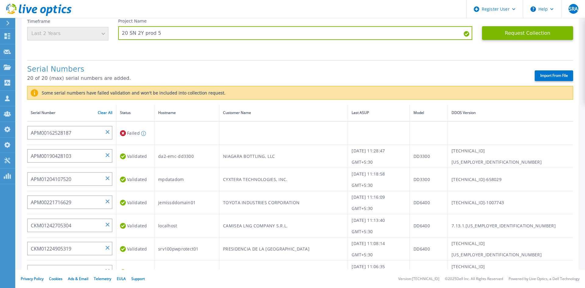
scroll to position [0, 0]
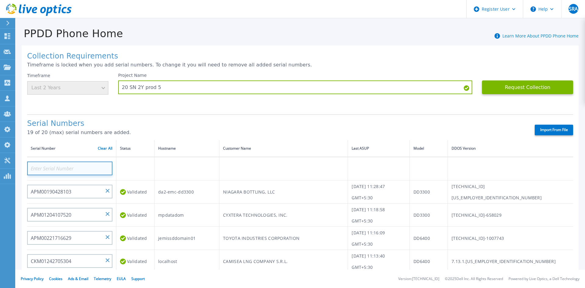
click at [97, 168] on input at bounding box center [69, 169] width 85 height 14
paste input "APM00180907525"
type input "APM00180907525"
click at [152, 171] on td at bounding box center [135, 168] width 38 height 23
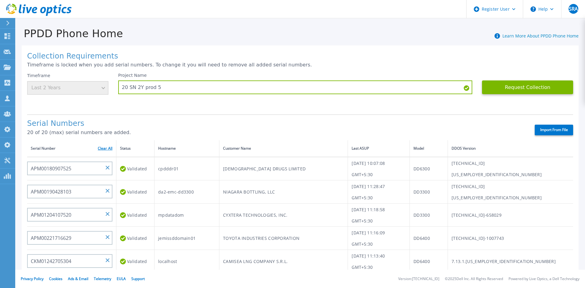
click at [104, 149] on link "Clear All" at bounding box center [105, 148] width 15 height 4
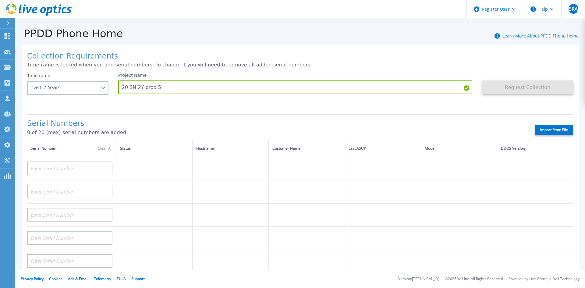
click at [390, 123] on div "Serial Numbers 0 of 20 (max) serial numbers are added. Import From File" at bounding box center [300, 127] width 546 height 26
click at [390, 125] on label "Import From File" at bounding box center [554, 130] width 38 height 11
click at [0, 0] on input "Import From File" at bounding box center [0, 0] width 0 height 0
type input "APM00162528187"
type input "APM00190428103"
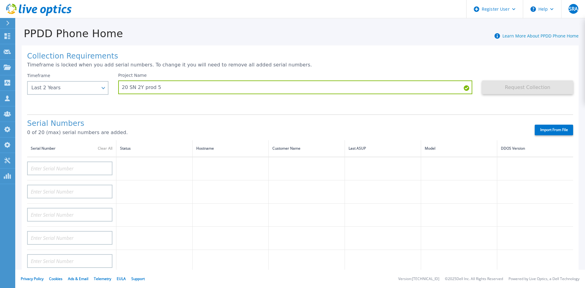
type input "APM01204107520"
type input "APM00221716629"
type input "CKM01242705304"
type input "CKM01224905319"
type input "CKM00164901753"
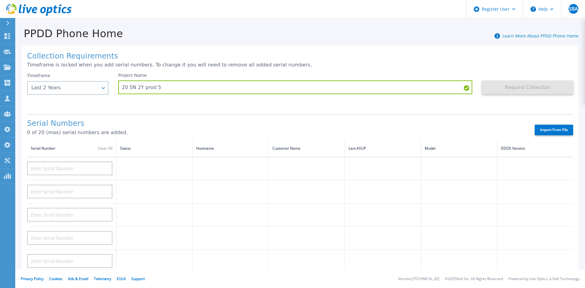
type input "CKM01210405086"
type input "APM00164619869"
type input "APM00160115663"
type input "APM01210343280"
type input "APM01204907975"
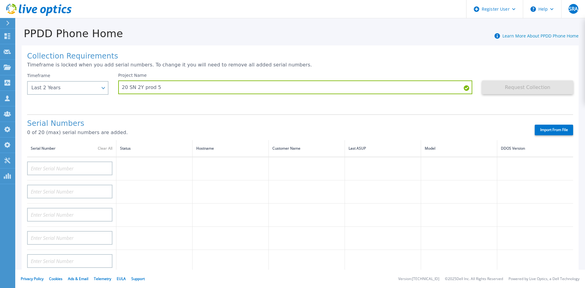
type input "APM00220702426"
type input "APM00221301630"
type input "APM01210607900"
type input "CKM01204205986"
type input "APM00215117590"
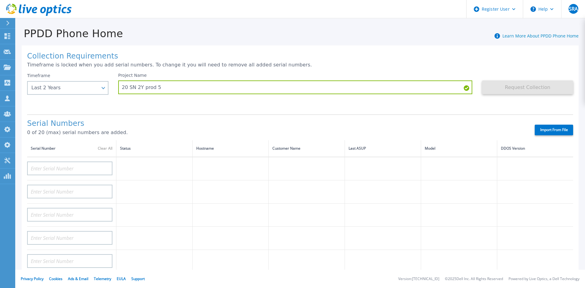
type input "APM00183404629"
type input "APM00183341971"
type input "APM00215316388"
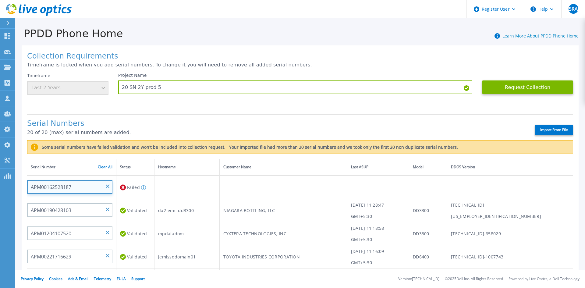
click at [108, 184] on input "APM00162528187" at bounding box center [69, 187] width 85 height 14
click at [100, 185] on input at bounding box center [69, 187] width 85 height 14
paste input "APM00180907525"
type input "APM00180907525"
click at [155, 191] on td at bounding box center [135, 187] width 38 height 23
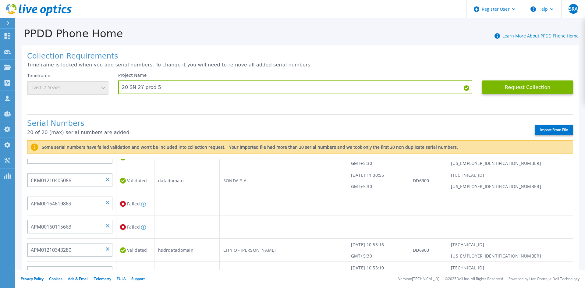
scroll to position [183, 0]
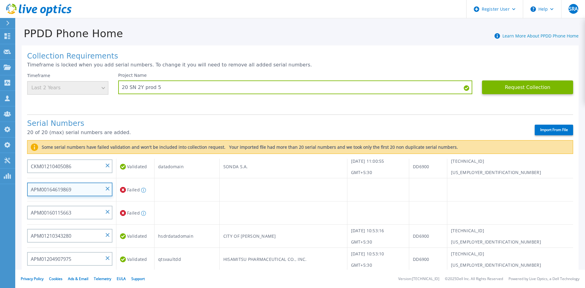
click at [105, 189] on input "APM00164619869" at bounding box center [69, 190] width 85 height 14
click at [91, 191] on input "APM00164619869" at bounding box center [69, 190] width 85 height 14
click at [112, 188] on input "APM00164619869" at bounding box center [69, 190] width 85 height 14
click at [105, 189] on input "APM00164619869" at bounding box center [69, 190] width 85 height 14
click at [103, 189] on input at bounding box center [69, 190] width 85 height 14
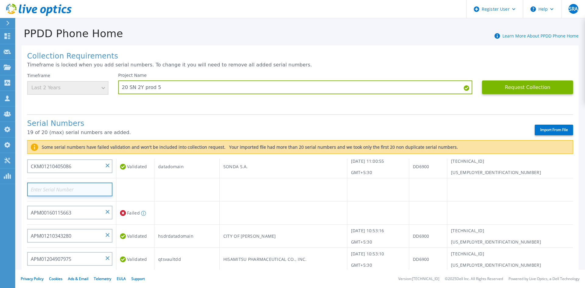
paste input "APM00195135110"
type input "APM00195135110"
click at [143, 202] on td "Failed The PPDD appliance DDOS is not supported. Please check the product matrix" at bounding box center [135, 213] width 38 height 23
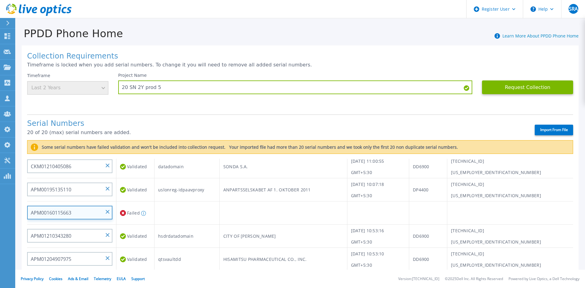
click at [105, 202] on input "APM00160115663" at bounding box center [69, 213] width 85 height 14
click at [91, 202] on input at bounding box center [69, 213] width 85 height 14
paste input "APX00223701014"
type input "APX00223701014"
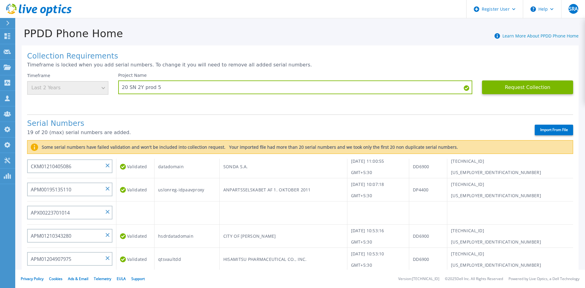
click at [155, 202] on td at bounding box center [135, 213] width 38 height 23
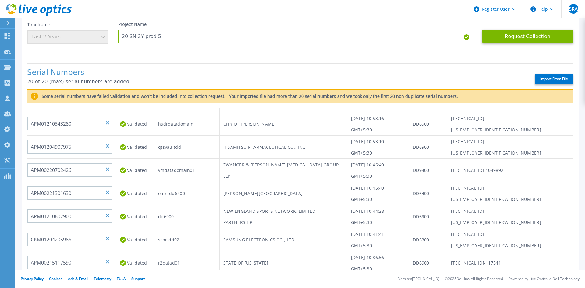
scroll to position [121, 0]
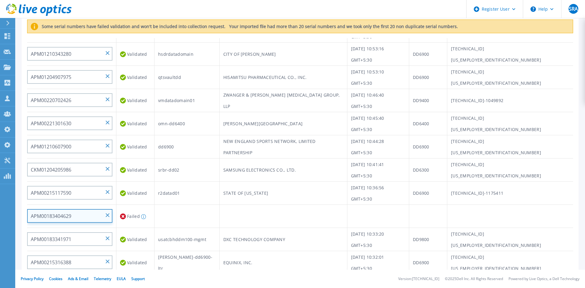
click at [105, 202] on input "APM00183404629" at bounding box center [69, 216] width 85 height 14
click at [75, 202] on input at bounding box center [69, 216] width 85 height 14
paste input "APX00234306366"
type input "APX00234306366"
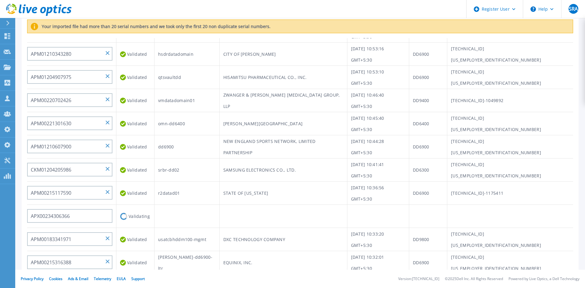
click at [201, 202] on td at bounding box center [187, 216] width 65 height 23
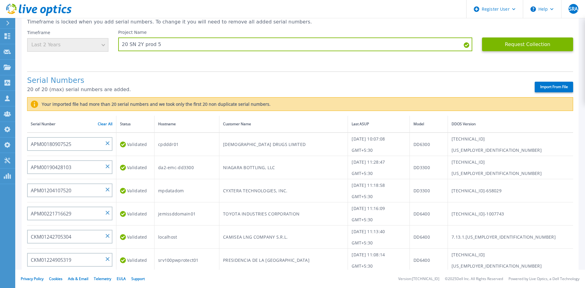
scroll to position [0, 0]
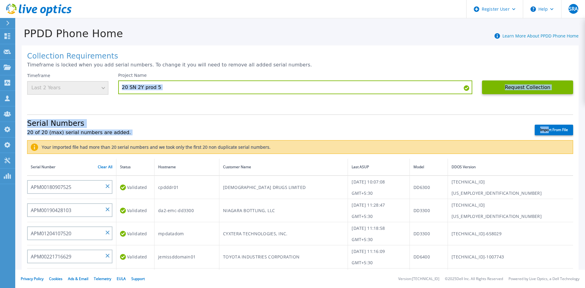
drag, startPoint x: 544, startPoint y: 131, endPoint x: 385, endPoint y: 95, distance: 163.0
click at [384, 96] on div "Collection Requirements Timeframe is locked when you add serial numbers. To cha…" at bounding box center [300, 226] width 557 height 363
click at [390, 109] on div "Request Collection This might take a few minutes please wait..." at bounding box center [527, 91] width 91 height 37
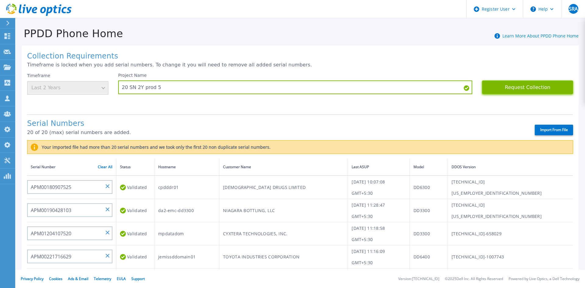
click at [390, 91] on button "Request Collection" at bounding box center [527, 87] width 91 height 14
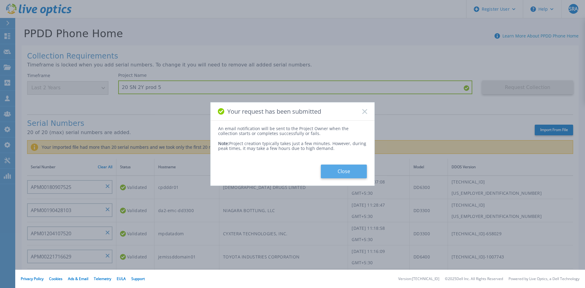
click at [340, 173] on button "Close" at bounding box center [344, 172] width 46 height 14
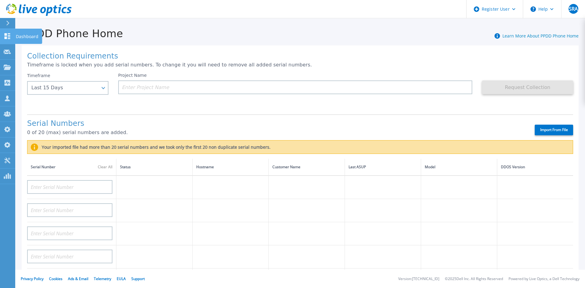
click at [8, 39] on link "Dashboard Dashboard" at bounding box center [7, 37] width 15 height 16
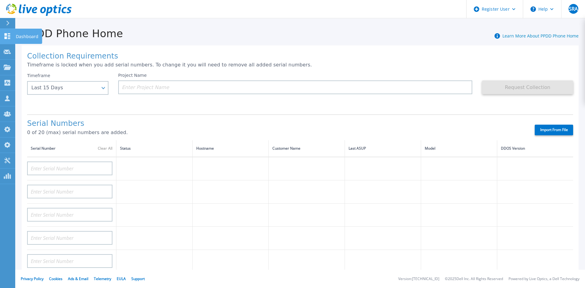
click at [10, 35] on icon at bounding box center [7, 36] width 7 height 6
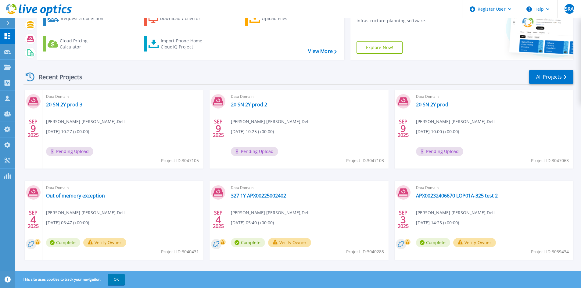
scroll to position [50, 0]
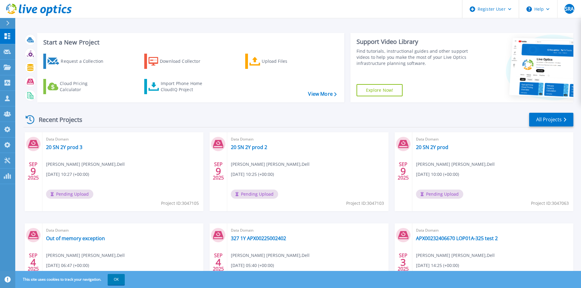
scroll to position [50, 0]
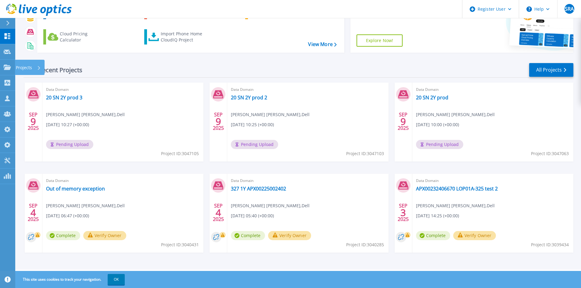
drag, startPoint x: 6, startPoint y: 73, endPoint x: 7, endPoint y: 77, distance: 4.1
click at [6, 73] on link "Projects Projects" at bounding box center [7, 68] width 15 height 16
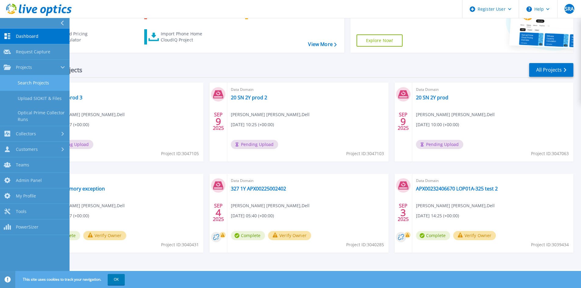
click at [12, 84] on link "Search Projects" at bounding box center [35, 83] width 70 height 16
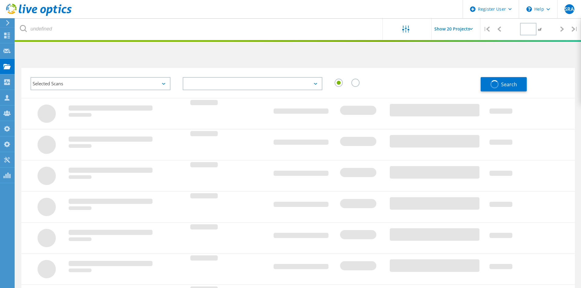
type input "1"
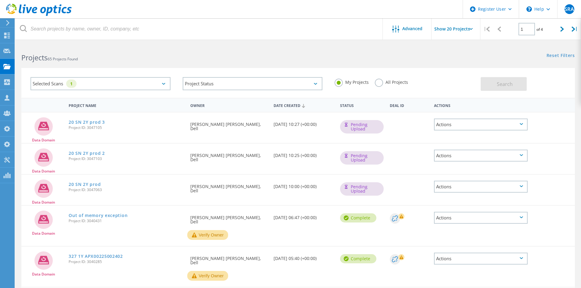
click at [103, 90] on div "Selected Scans 1" at bounding box center [100, 83] width 140 height 13
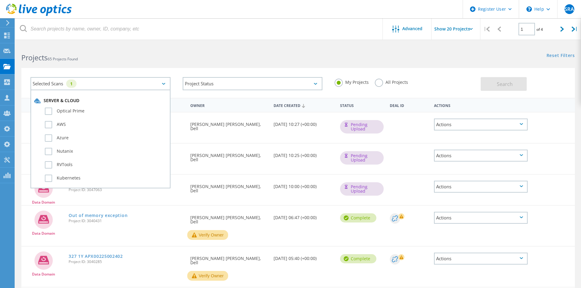
click at [103, 90] on div "Server & Cloud Optical Prime AWS Azure Nutanix RVTools Kubernetes Workloads SQL…" at bounding box center [100, 139] width 140 height 99
click at [132, 60] on h2 "Projects 65 Projects Found" at bounding box center [156, 58] width 270 height 10
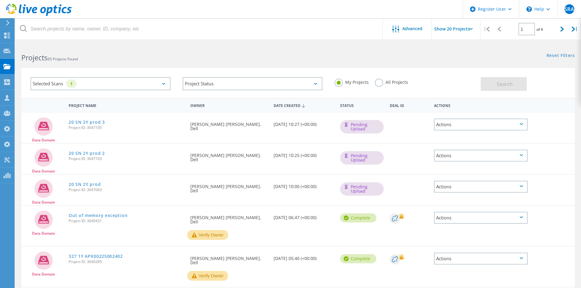
click at [395, 84] on label "All Projects" at bounding box center [391, 82] width 33 height 6
click at [0, 0] on input "All Projects" at bounding box center [0, 0] width 0 height 0
click at [504, 83] on span "Search" at bounding box center [505, 84] width 16 height 7
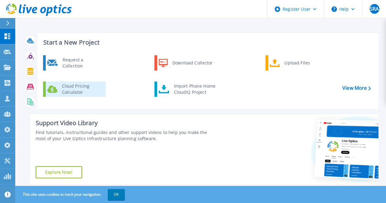
scroll to position [91, 0]
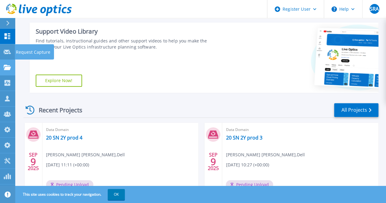
click at [0, 66] on link "Projects Projects" at bounding box center [7, 68] width 15 height 16
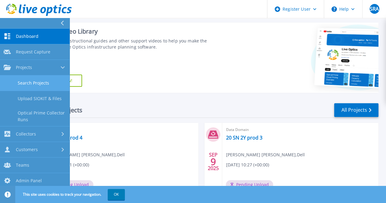
click at [11, 84] on link "Search Projects" at bounding box center [35, 83] width 70 height 16
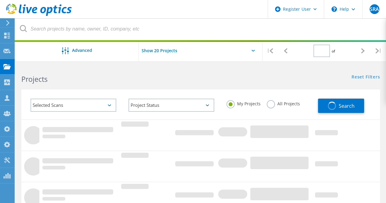
type input "1"
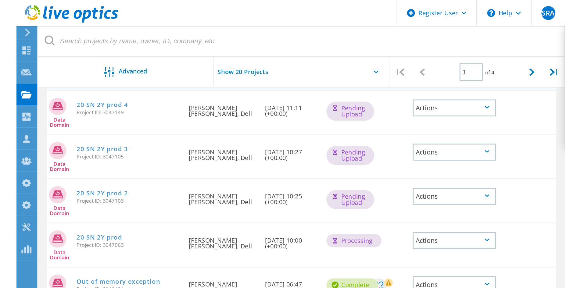
scroll to position [61, 0]
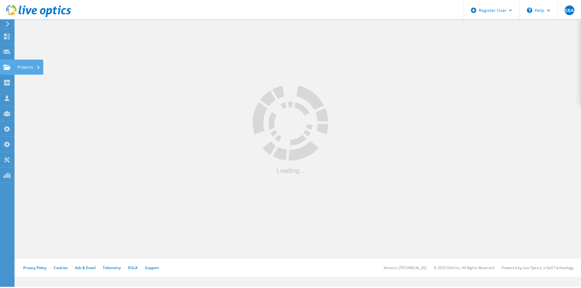
scroll to position [61, 0]
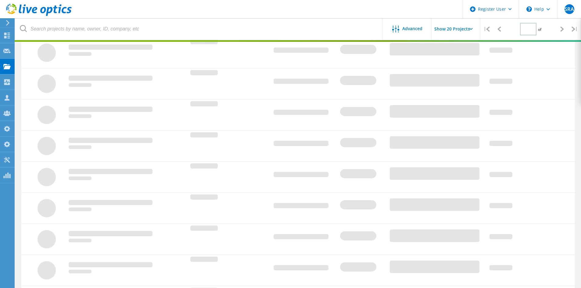
type input "1"
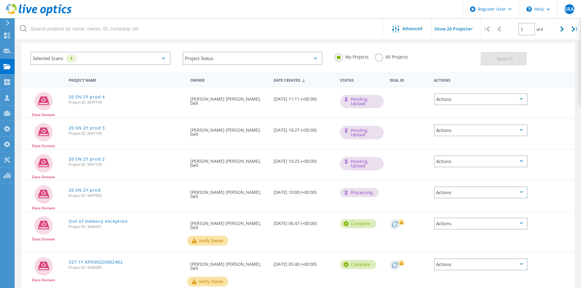
scroll to position [0, 0]
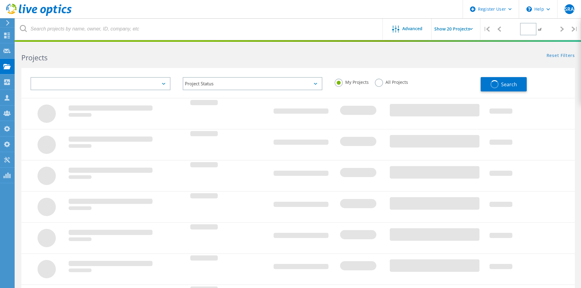
type input "1"
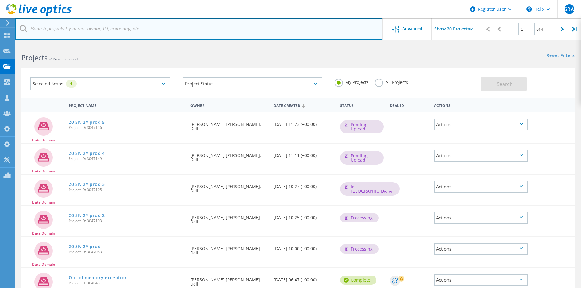
click at [208, 21] on input "text" at bounding box center [199, 28] width 368 height 21
